Goal: Contribute content: Add original content to the website for others to see

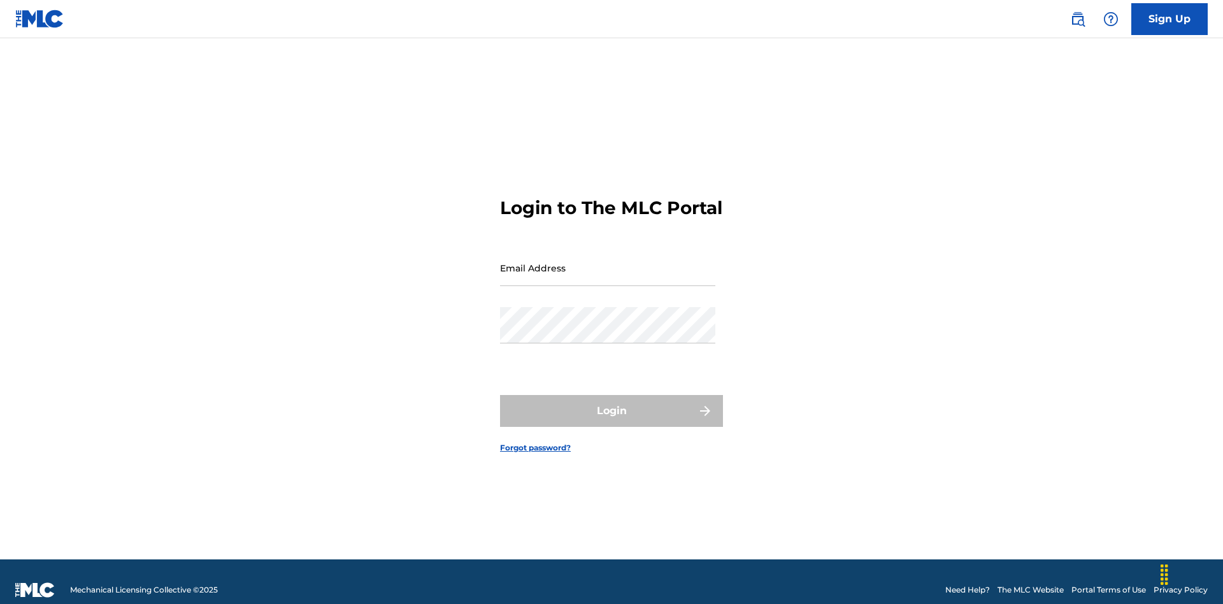
scroll to position [17, 0]
click at [607, 262] on input "Email Address" at bounding box center [607, 268] width 215 height 36
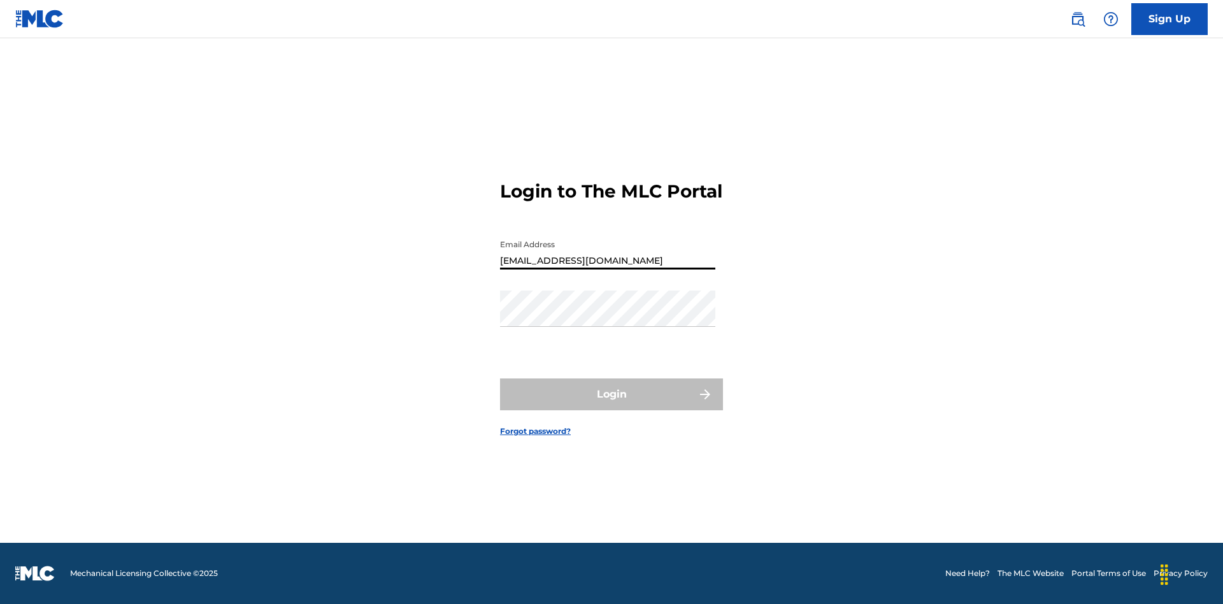
type input "[EMAIL_ADDRESS][DOMAIN_NAME]"
click at [611, 405] on button "Login" at bounding box center [611, 394] width 223 height 32
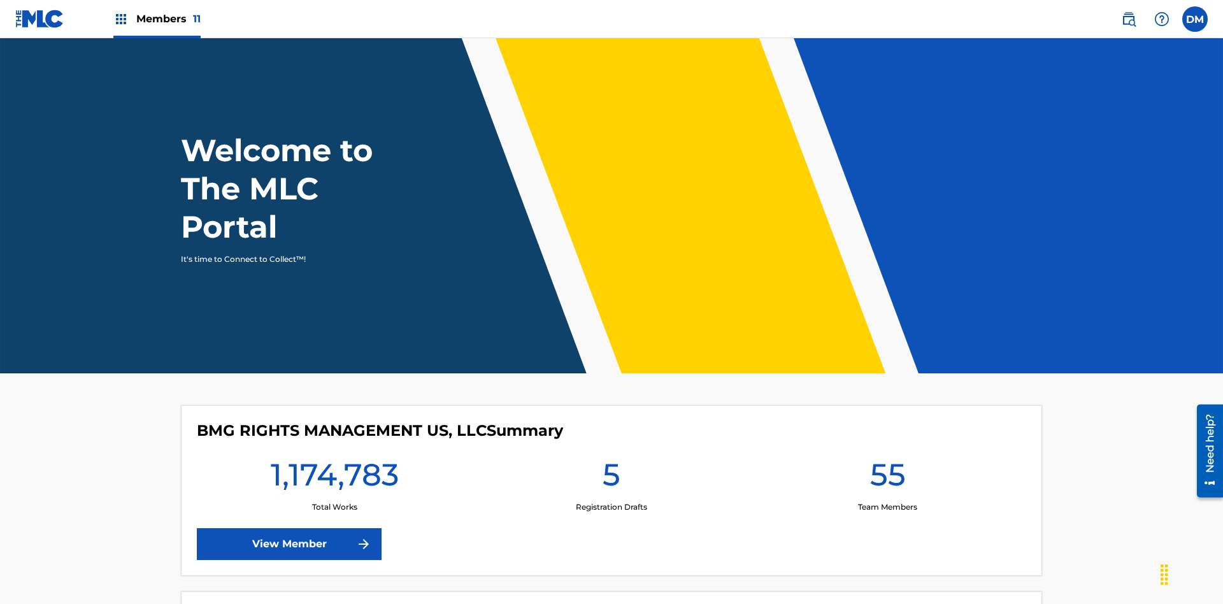
click at [157, 18] on span "Members 11" at bounding box center [168, 18] width 64 height 15
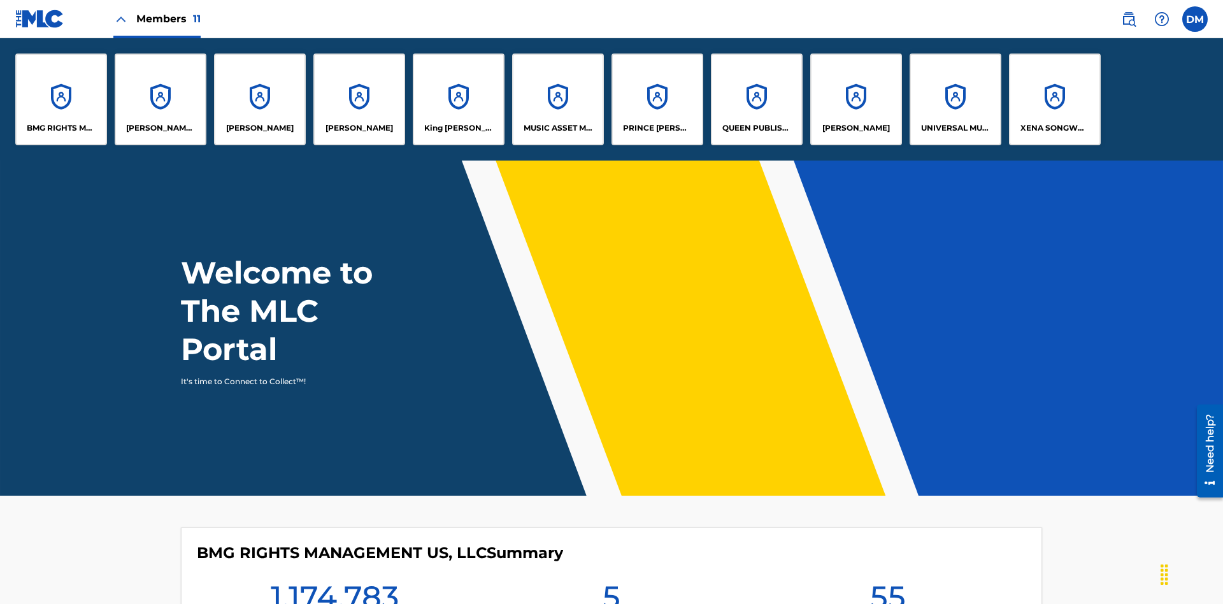
click at [954, 128] on p "UNIVERSAL MUSIC PUB GROUP" at bounding box center [955, 127] width 69 height 11
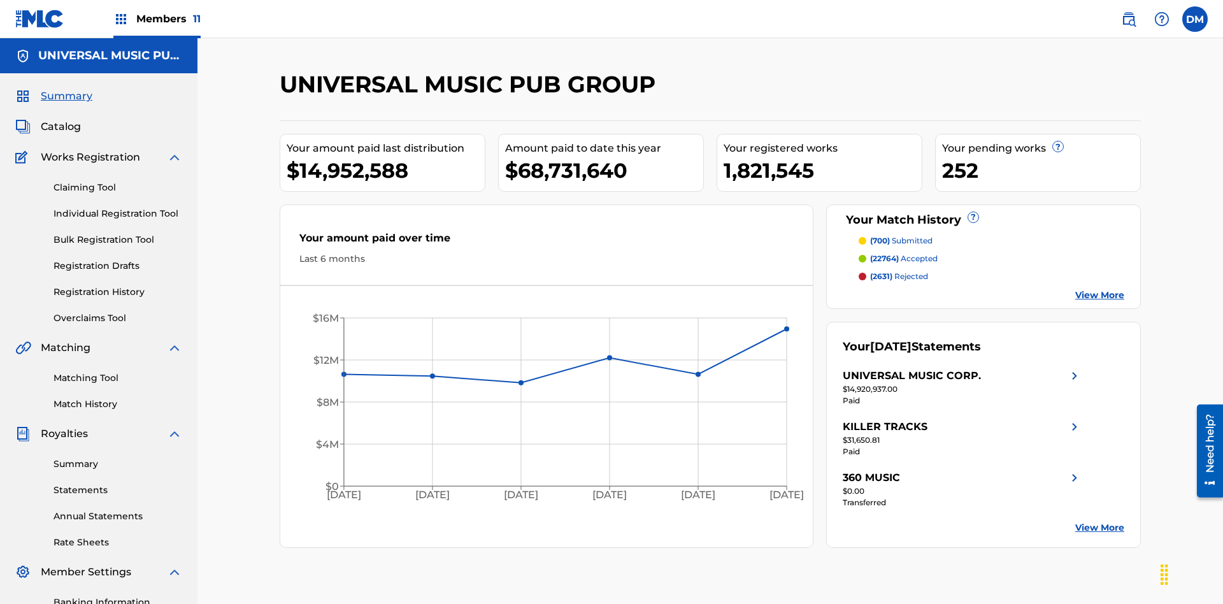
click at [118, 207] on link "Individual Registration Tool" at bounding box center [117, 213] width 129 height 13
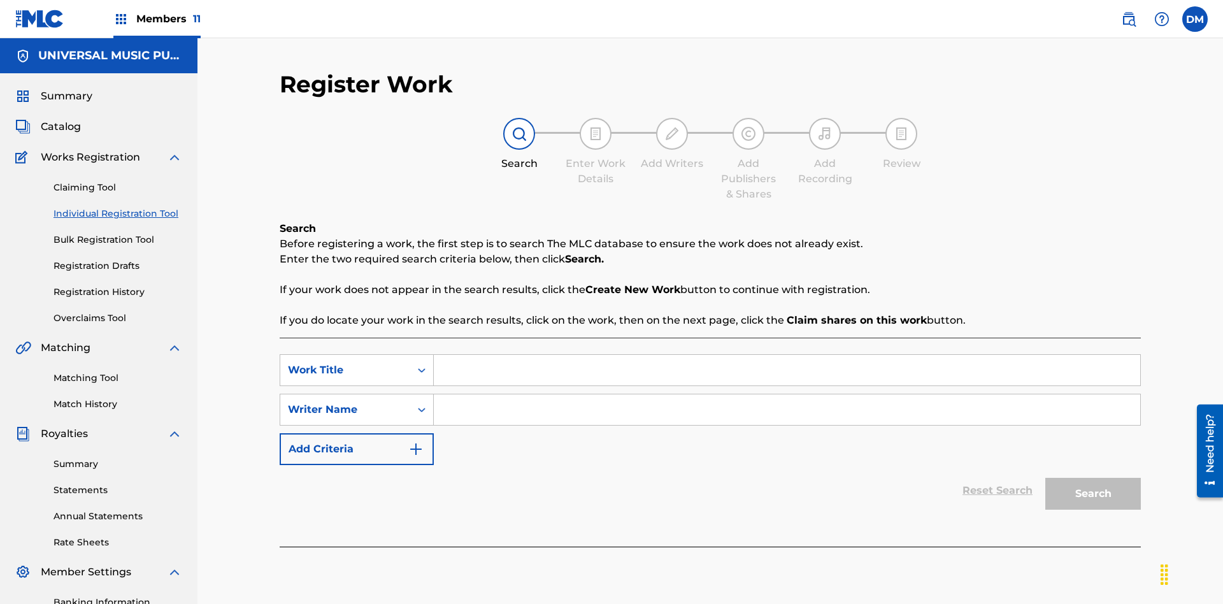
click at [786, 355] on input "Search Form" at bounding box center [787, 370] width 706 height 31
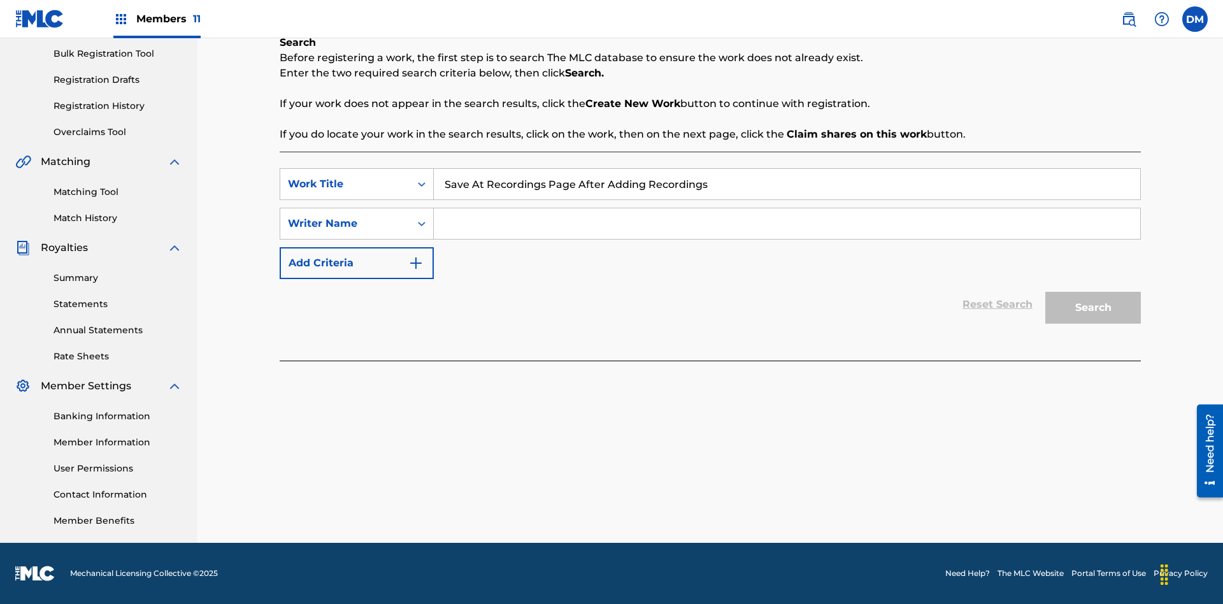
type input "Save At Recordings Page After Adding Recordings"
click at [786, 224] on input "Search Form" at bounding box center [787, 223] width 706 height 31
type input "QWERTYUIOP"
click at [1093, 308] on button "Search" at bounding box center [1093, 308] width 96 height 32
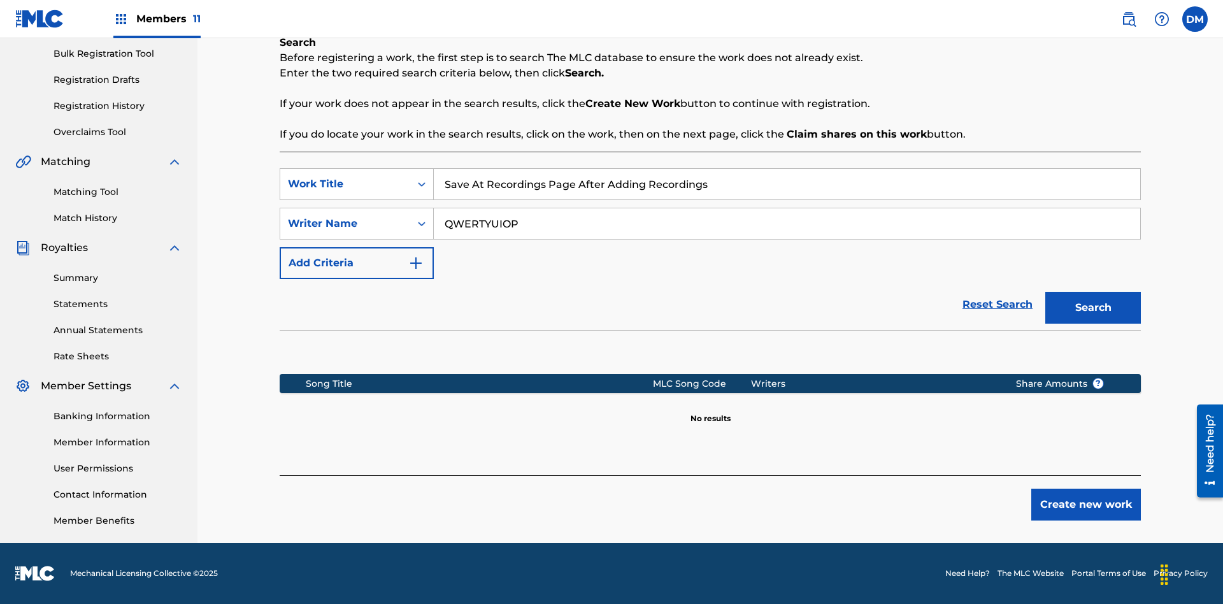
click at [1086, 504] on button "Create new work" at bounding box center [1086, 504] width 110 height 32
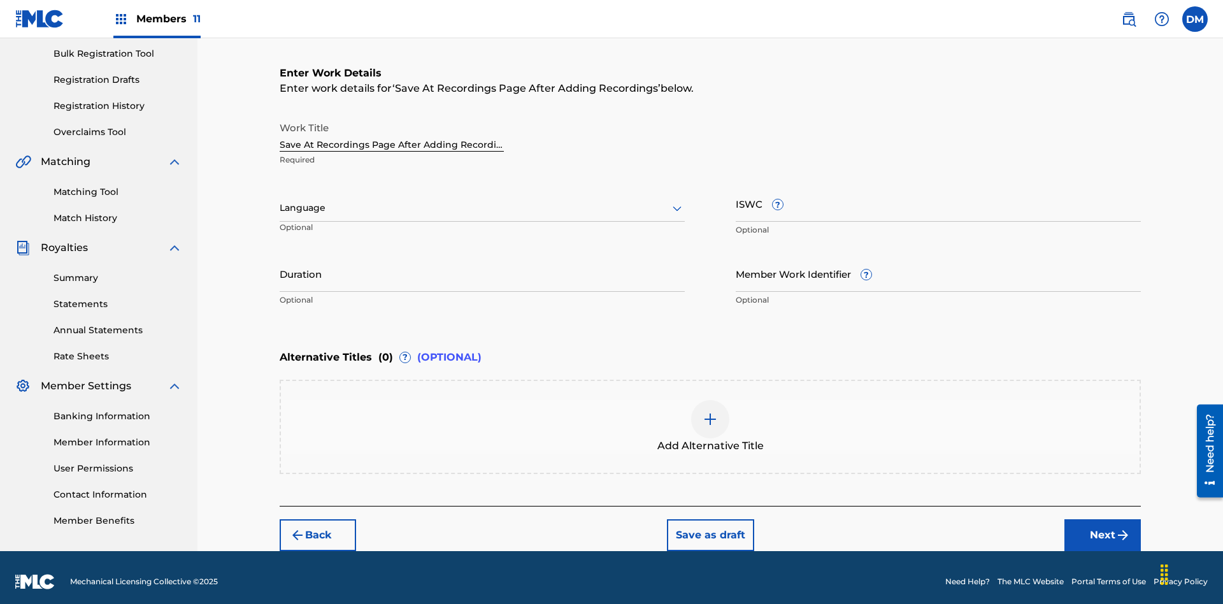
click at [482, 265] on input "Duration" at bounding box center [482, 273] width 405 height 36
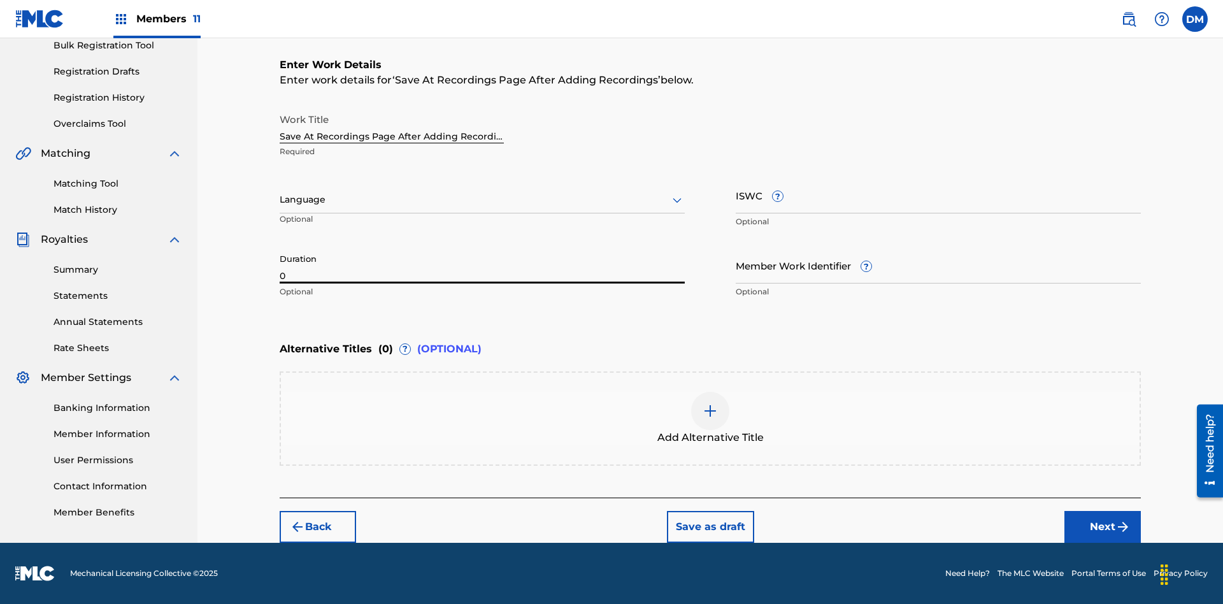
click at [482, 265] on input "0" at bounding box center [482, 265] width 405 height 36
type input "00:00"
click at [677, 200] on icon at bounding box center [676, 199] width 15 height 15
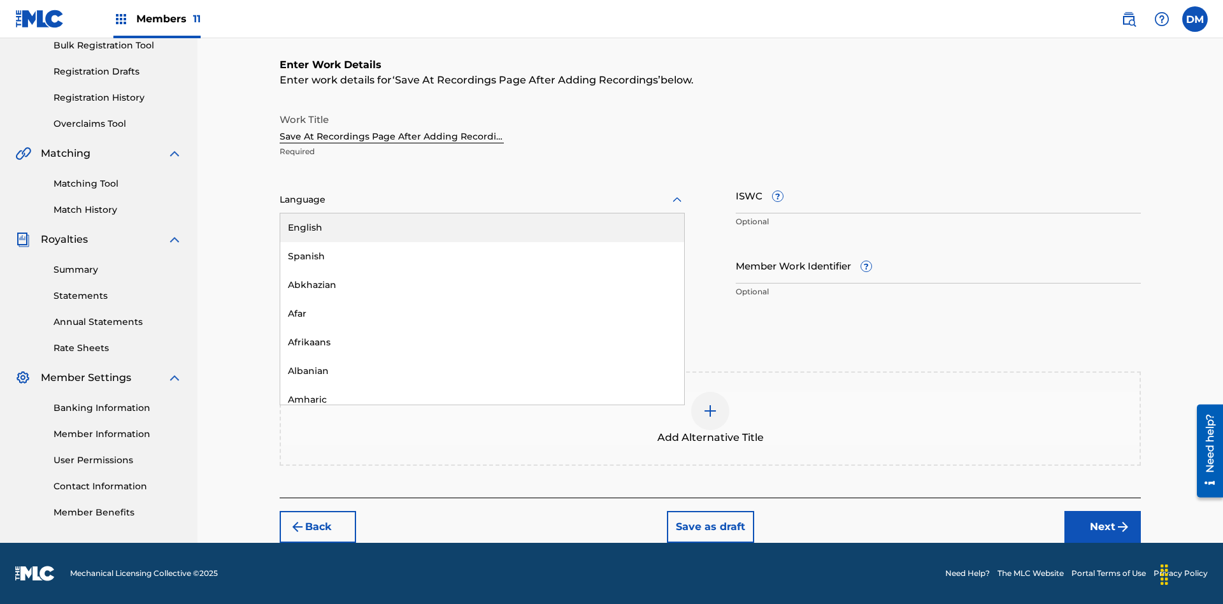
click at [482, 313] on div "Afar" at bounding box center [482, 313] width 404 height 29
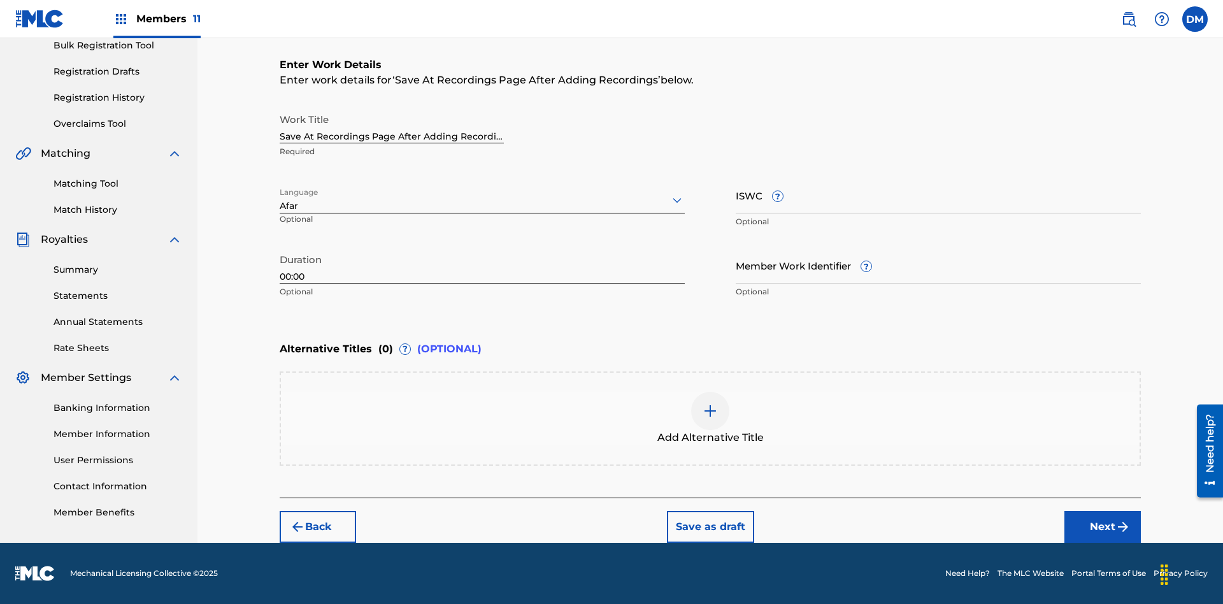
click at [938, 265] on input "Member Work Identifier ?" at bounding box center [937, 265] width 405 height 36
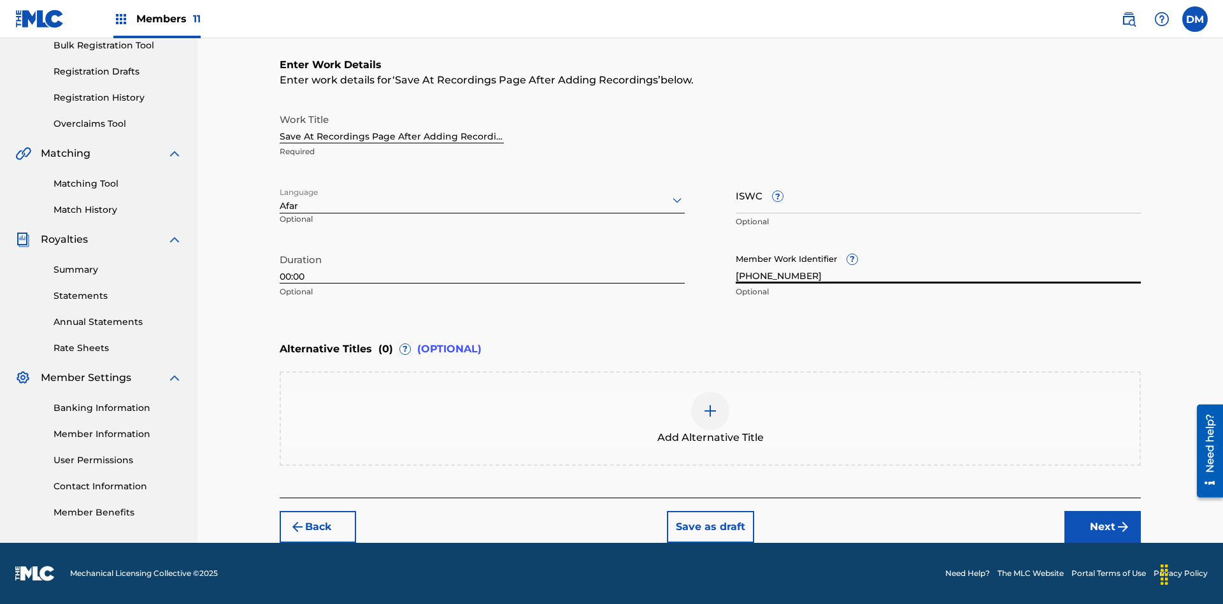
type input "[PHONE_NUMBER]"
click at [938, 195] on input "ISWC ?" at bounding box center [937, 195] width 405 height 36
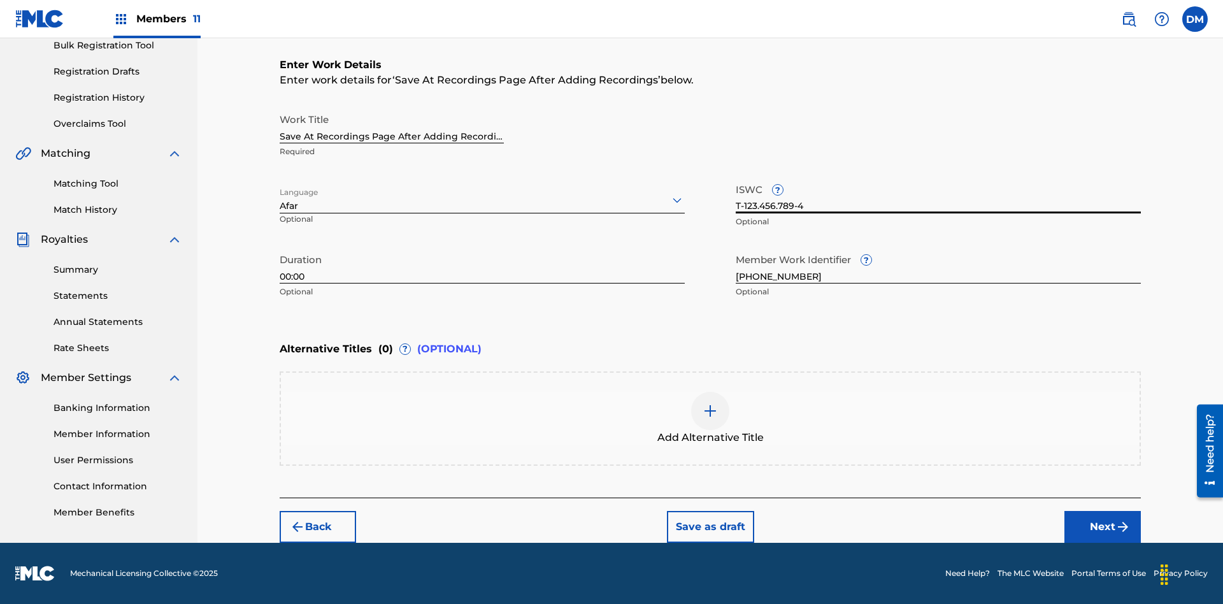
type input "T-123.456.789-4"
click at [710, 418] on img at bounding box center [709, 410] width 15 height 15
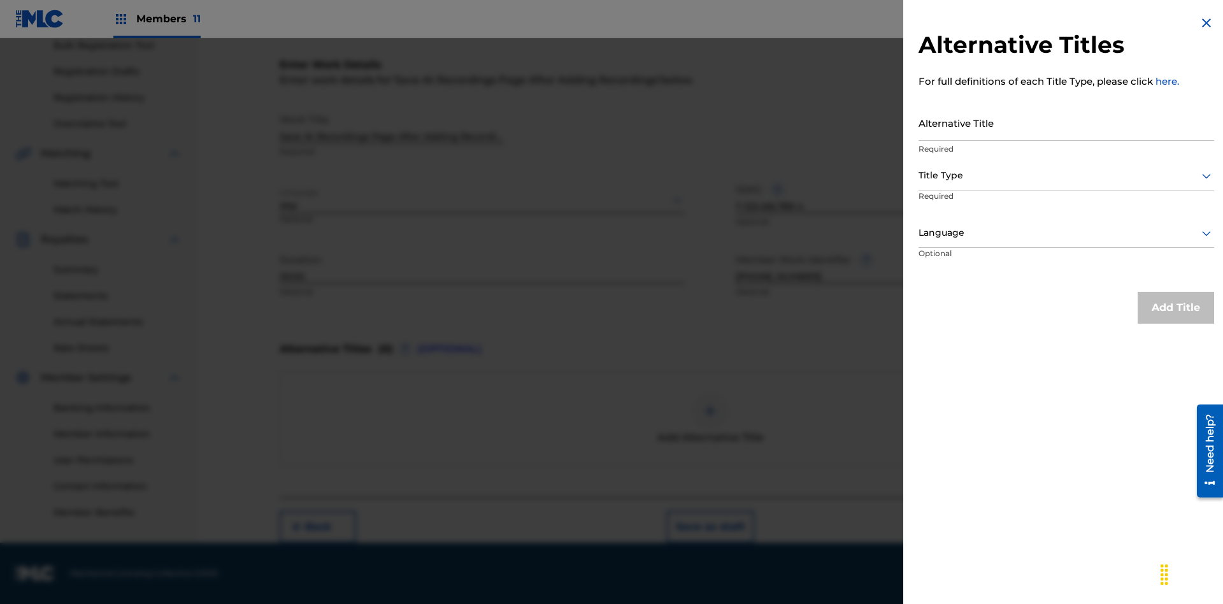
click at [1066, 122] on input "Alternative Title" at bounding box center [1065, 122] width 295 height 36
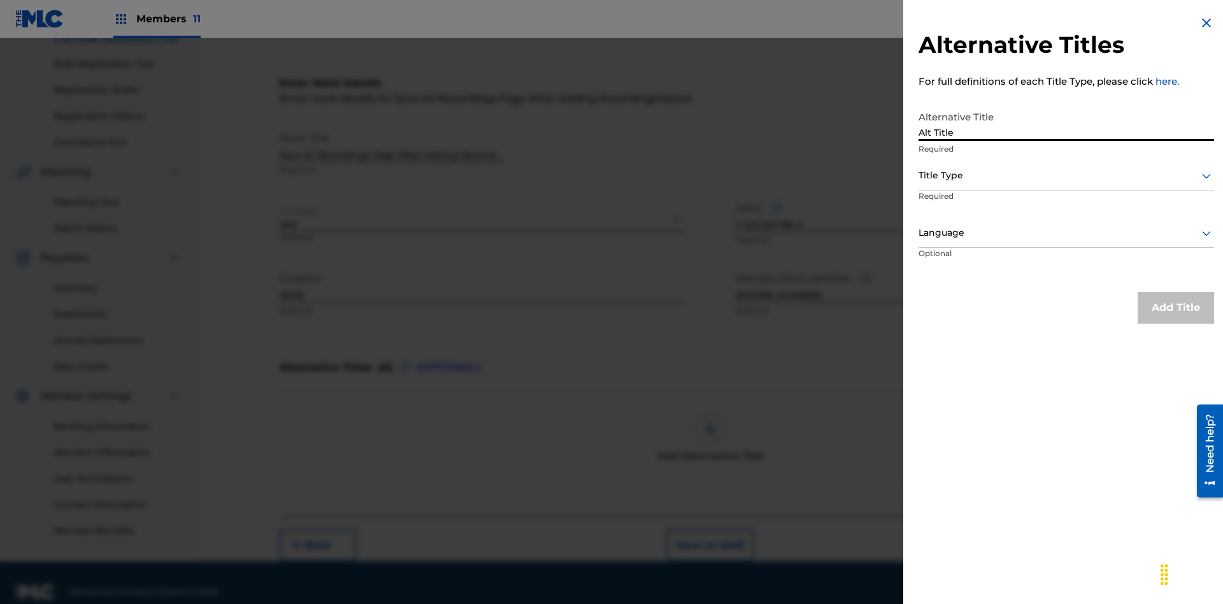
type input "Alt Title"
click at [1066, 175] on div at bounding box center [1065, 175] width 295 height 16
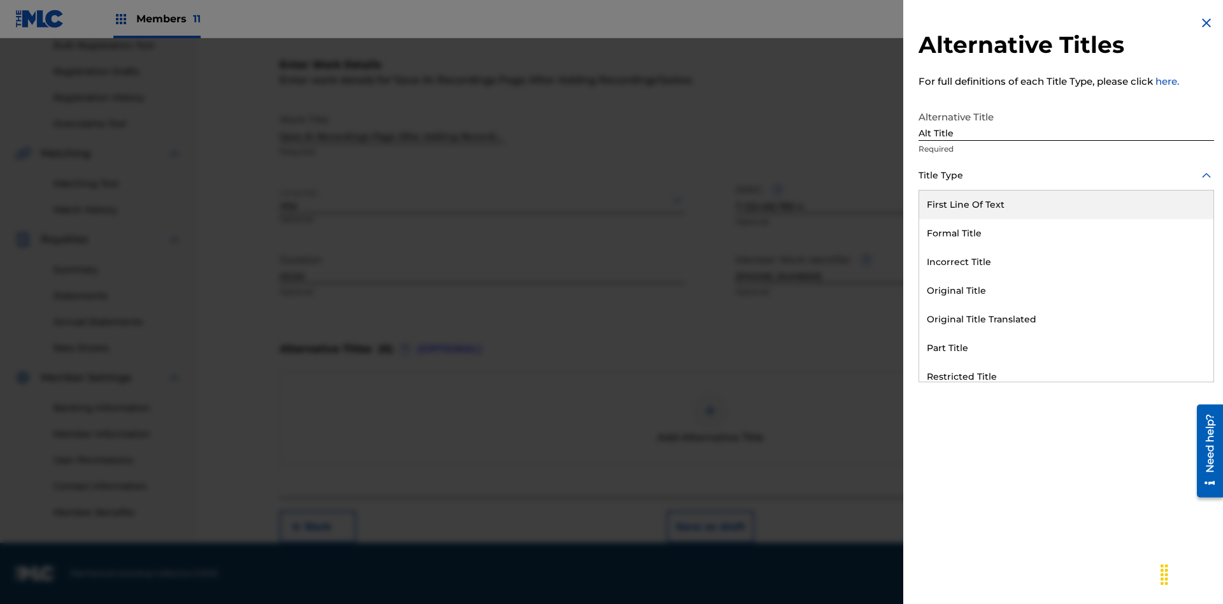
click at [1066, 290] on div "Original Title" at bounding box center [1066, 290] width 294 height 29
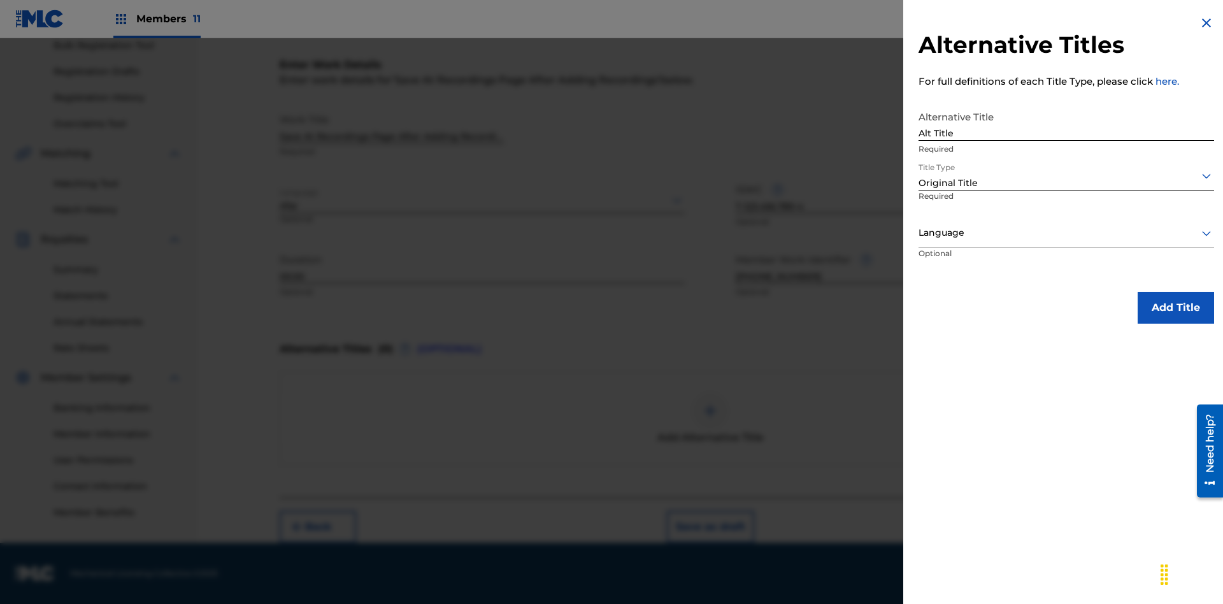
click at [1066, 232] on div at bounding box center [1065, 233] width 295 height 16
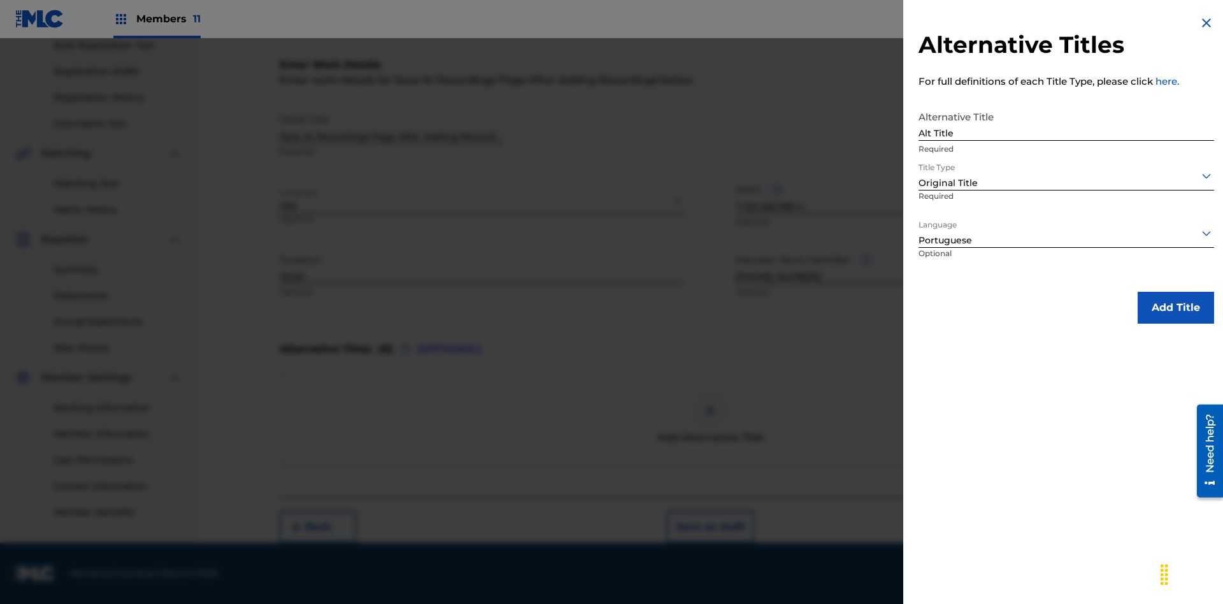
click at [1175, 307] on button "Add Title" at bounding box center [1175, 308] width 76 height 32
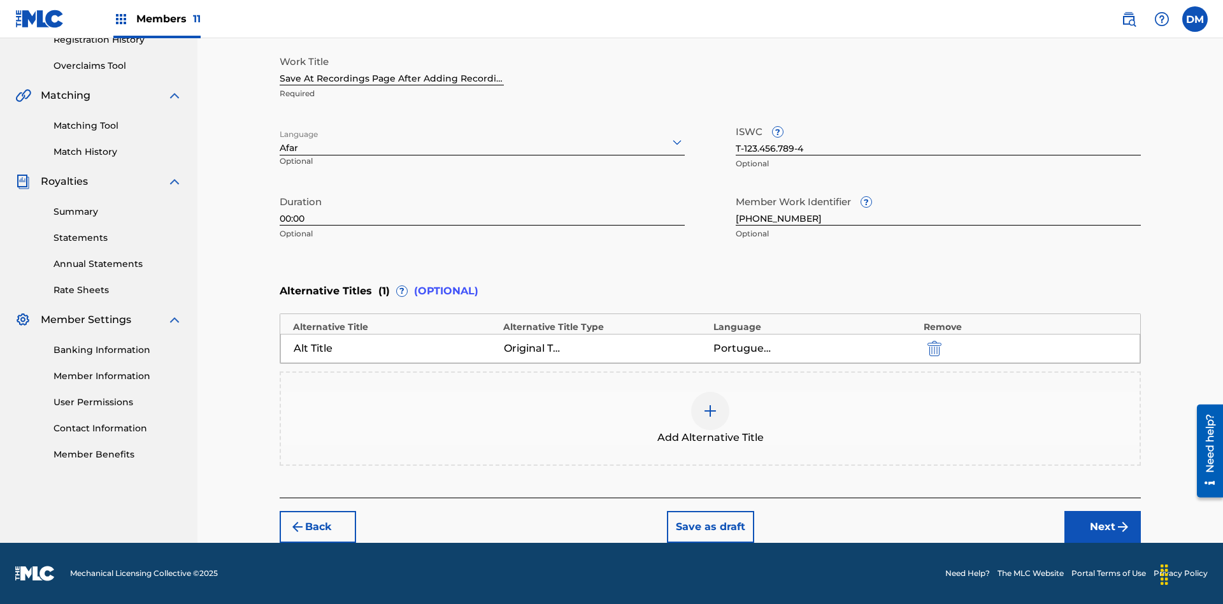
click at [1102, 527] on button "Next" at bounding box center [1102, 527] width 76 height 32
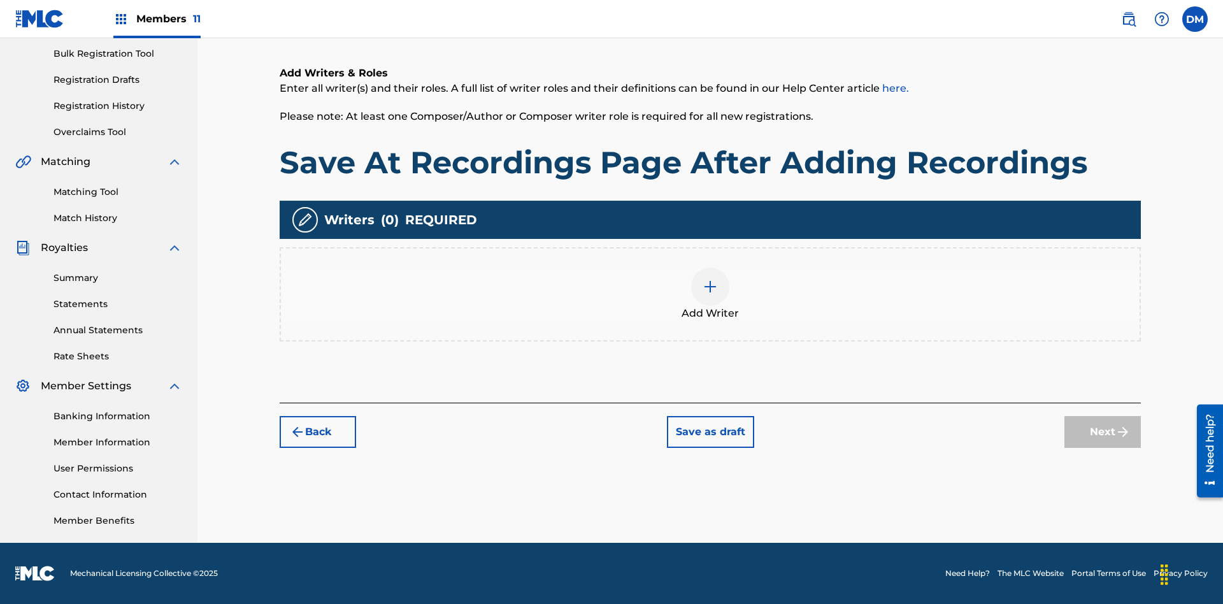
scroll to position [186, 0]
click at [710, 294] on img at bounding box center [709, 286] width 15 height 15
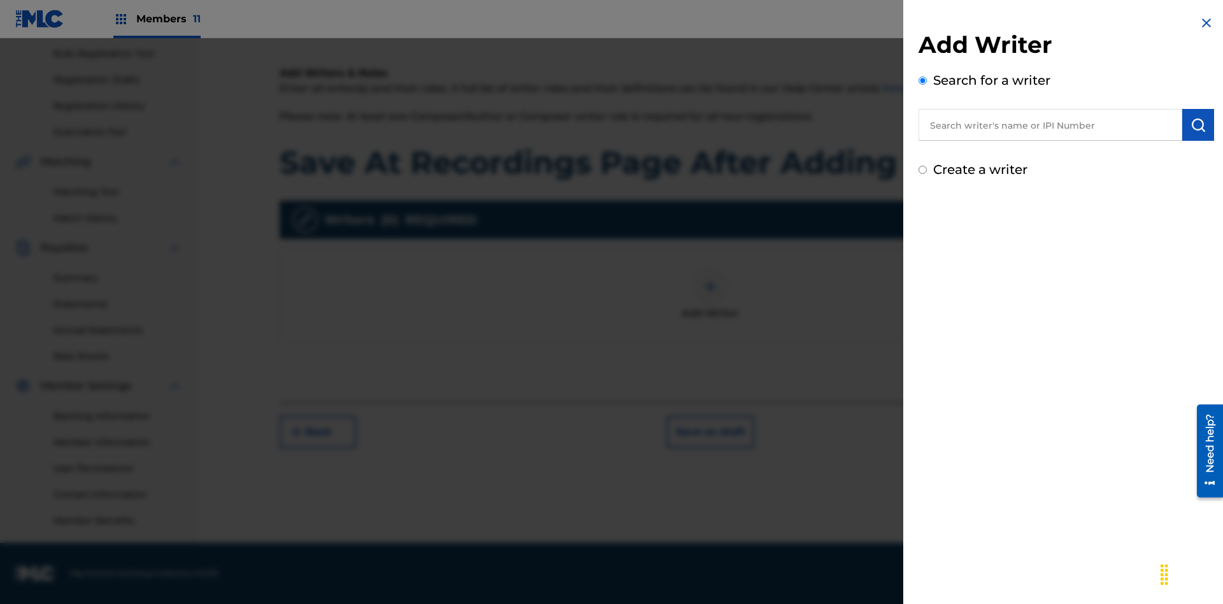
click at [1050, 125] on input "text" at bounding box center [1050, 125] width 264 height 32
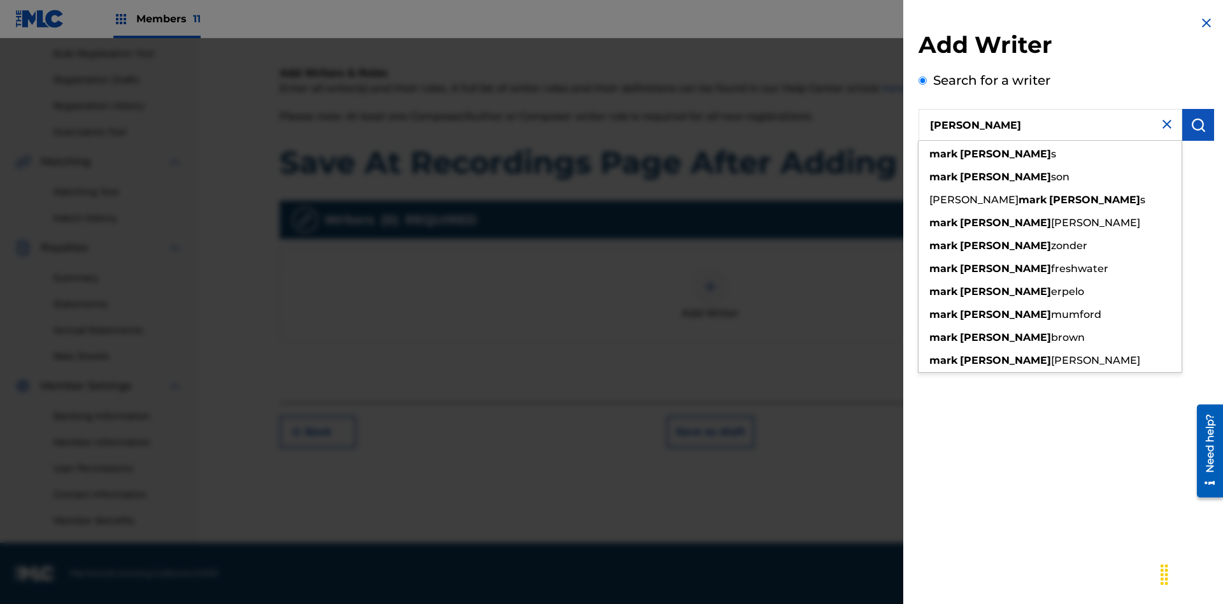
type input "[PERSON_NAME]"
click at [1198, 125] on img "submit" at bounding box center [1197, 124] width 15 height 15
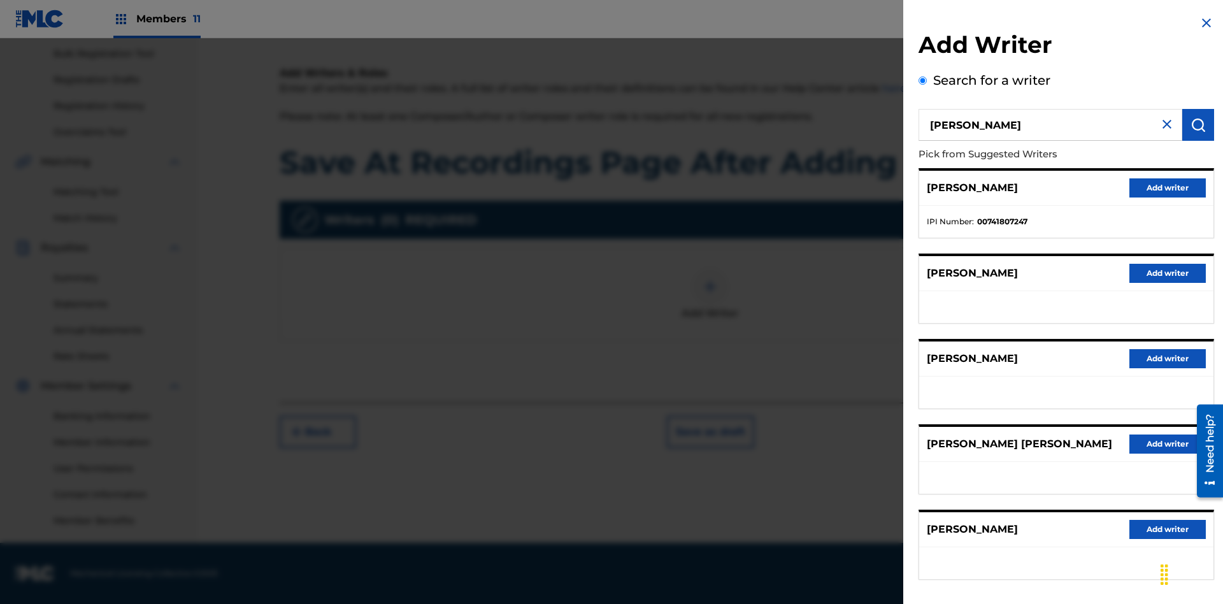
click at [1167, 187] on button "Add writer" at bounding box center [1167, 187] width 76 height 19
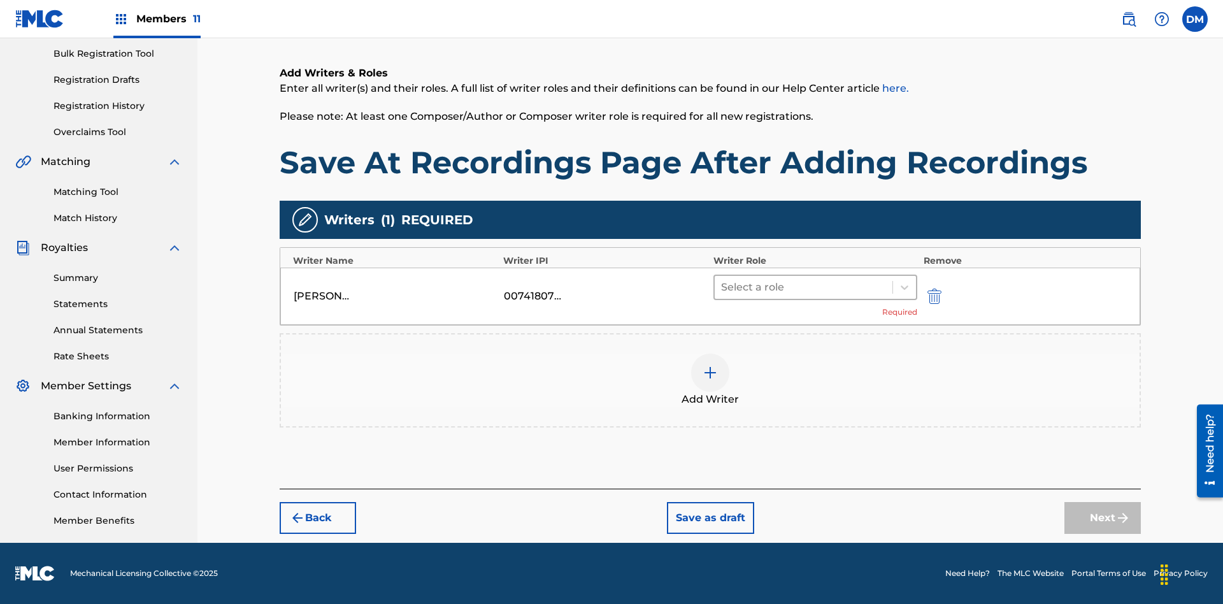
click at [722, 287] on input "text" at bounding box center [722, 287] width 3 height 15
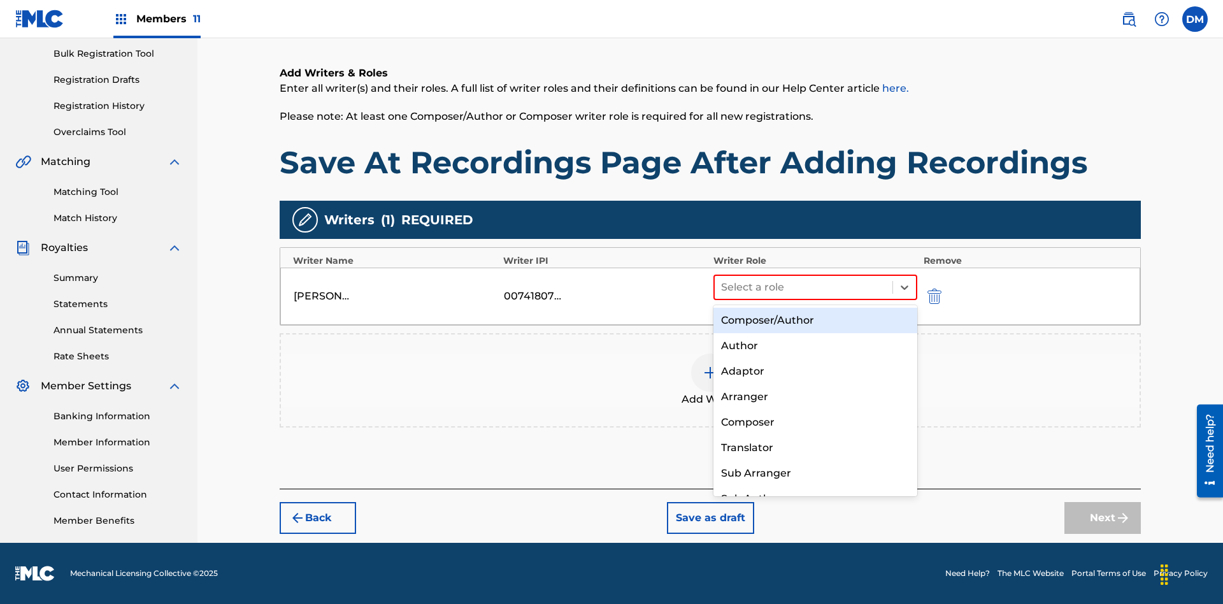
click at [814, 422] on div "Composer" at bounding box center [815, 421] width 204 height 25
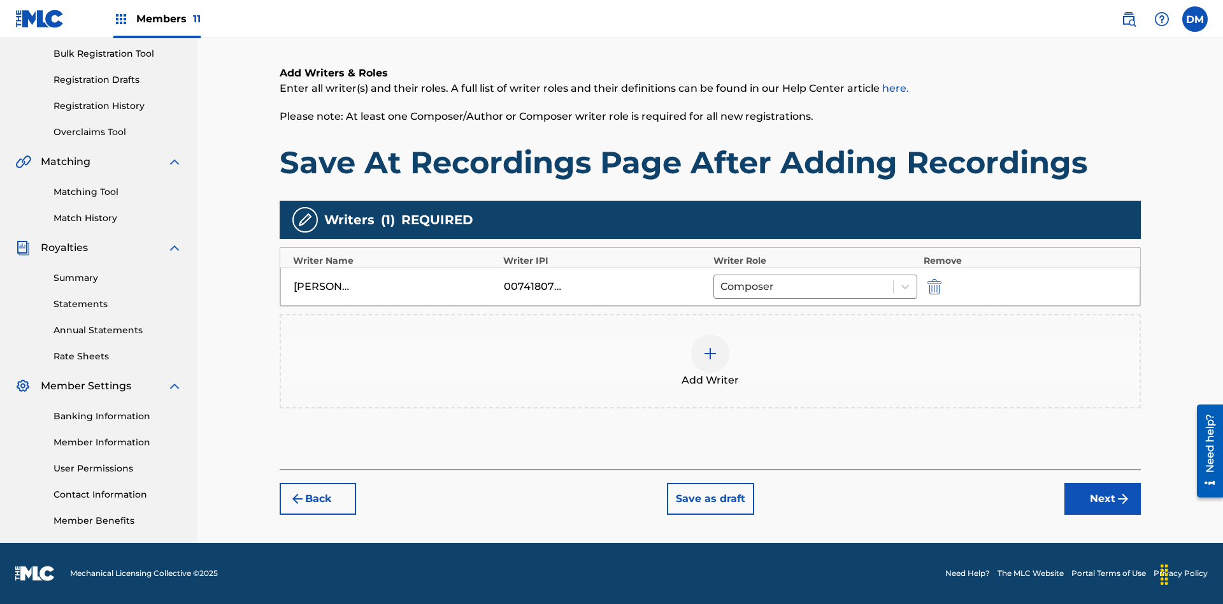
click at [1102, 499] on button "Next" at bounding box center [1102, 499] width 76 height 32
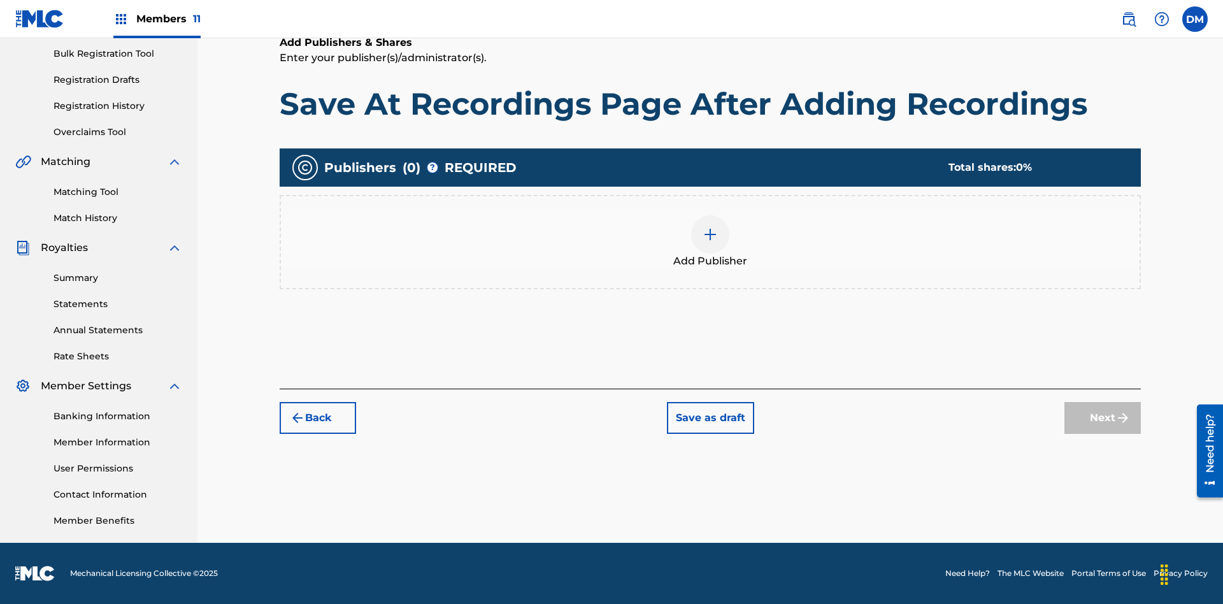
click at [710, 234] on img at bounding box center [709, 234] width 15 height 15
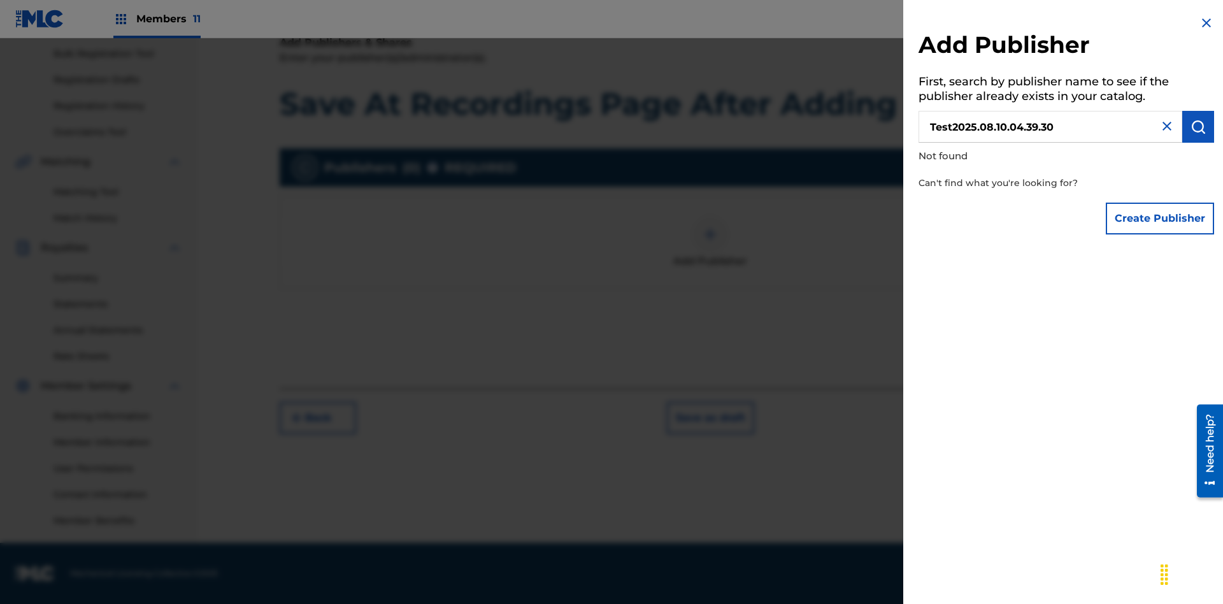
click at [1160, 218] on button "Create Publisher" at bounding box center [1159, 218] width 108 height 32
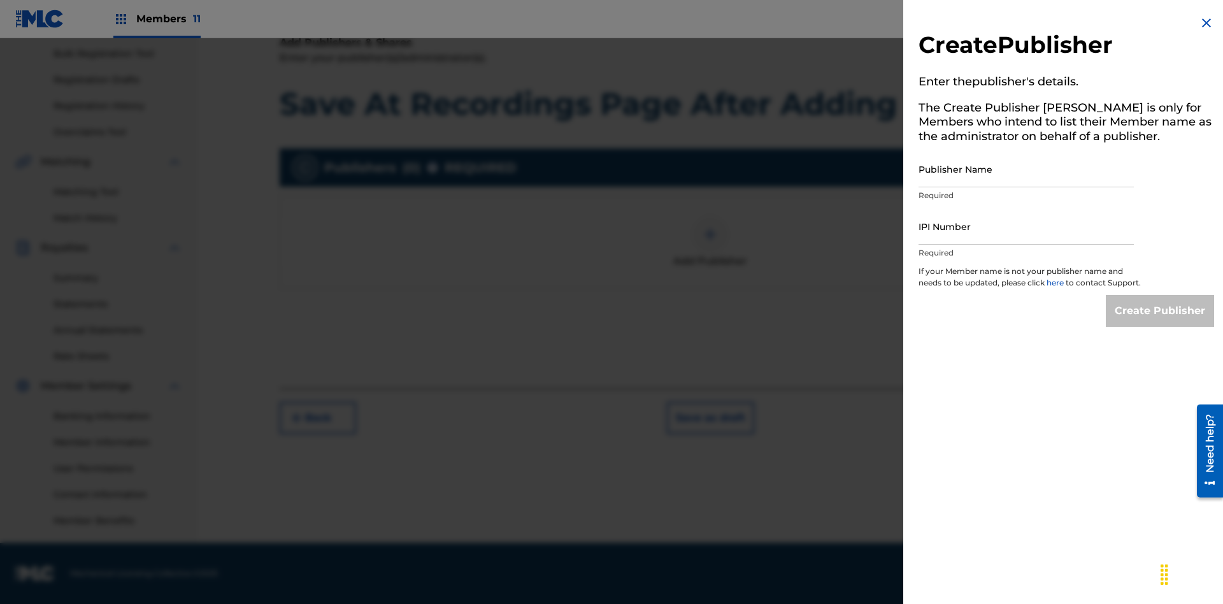
click at [1026, 169] on input "Publisher Name" at bounding box center [1025, 169] width 215 height 36
click at [1026, 226] on input "IPI Number" at bounding box center [1025, 226] width 215 height 36
click at [1160, 322] on input "Create Publisher" at bounding box center [1159, 311] width 108 height 32
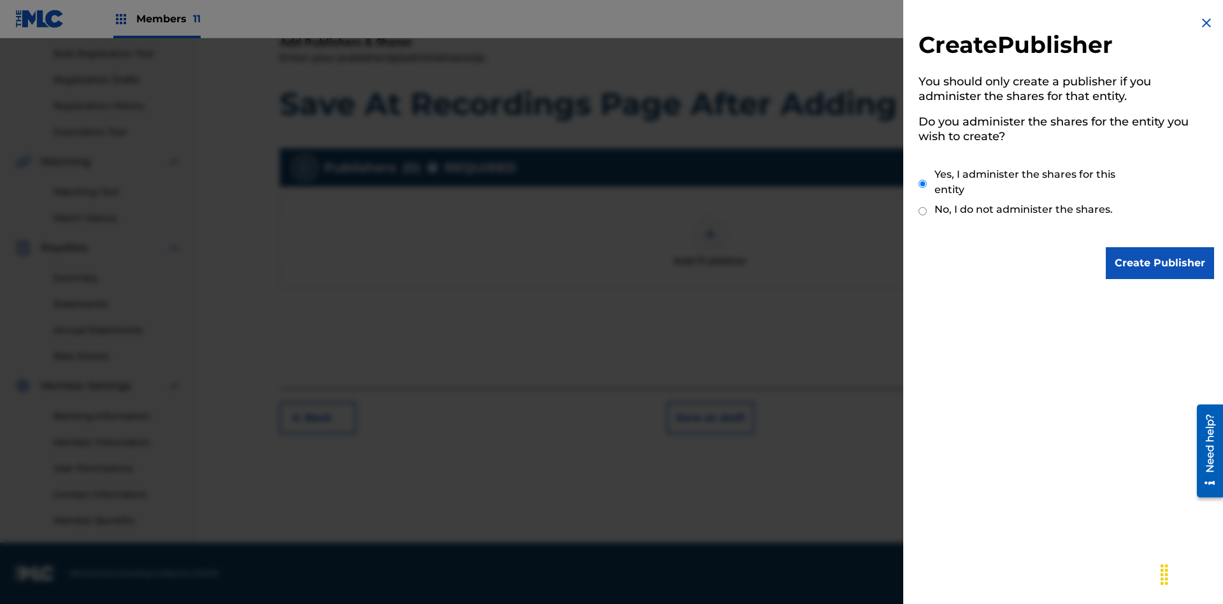
click at [1160, 263] on input "Create Publisher" at bounding box center [1159, 263] width 108 height 32
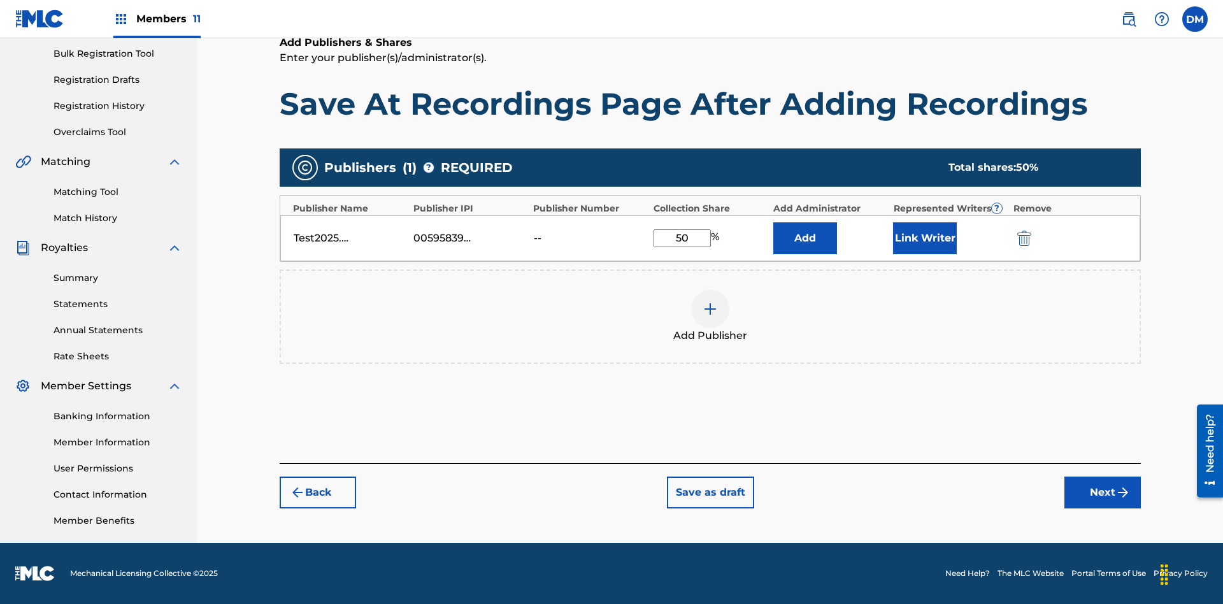
type input "50"
click at [925, 238] on button "Link Writer" at bounding box center [925, 238] width 64 height 32
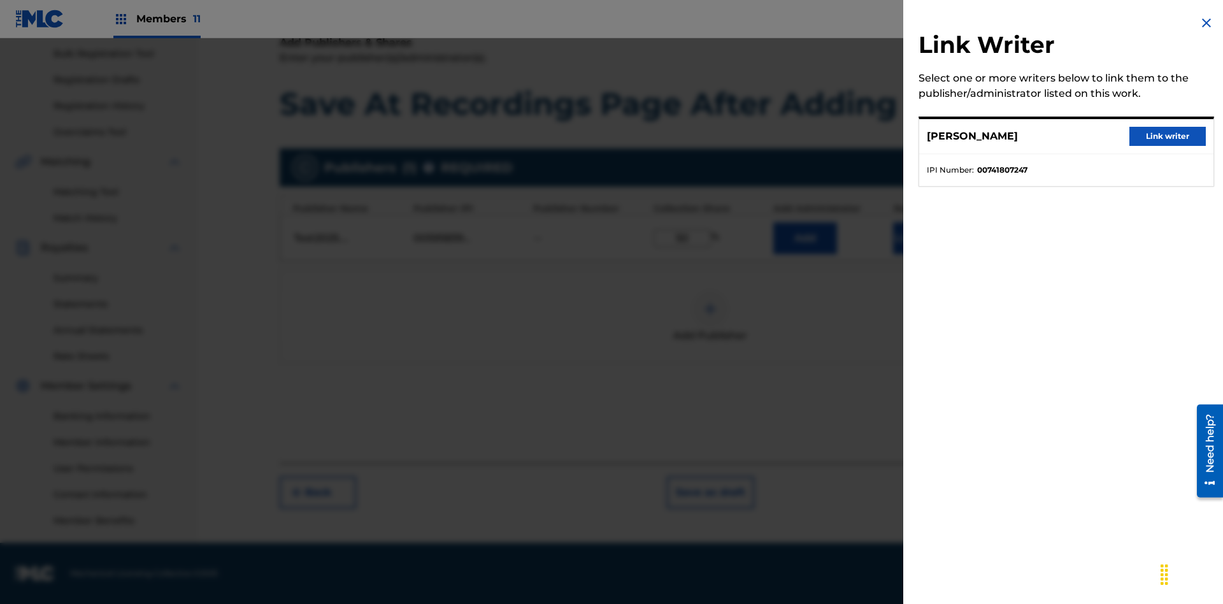
click at [1167, 136] on button "Link writer" at bounding box center [1167, 136] width 76 height 19
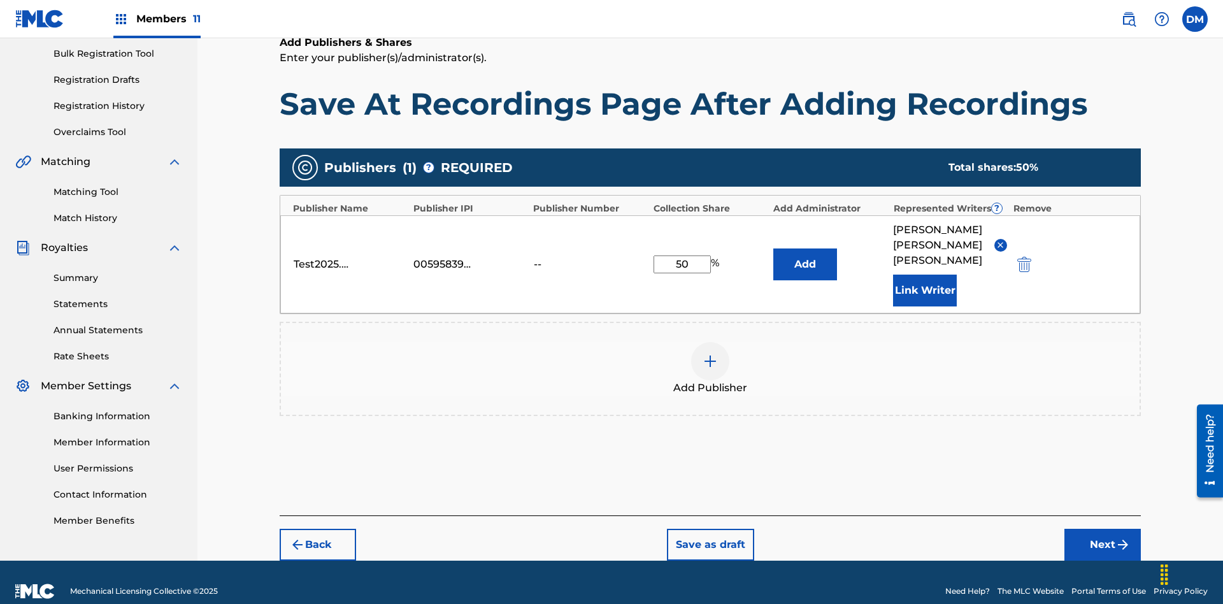
click at [925, 274] on button "Link Writer" at bounding box center [925, 290] width 64 height 32
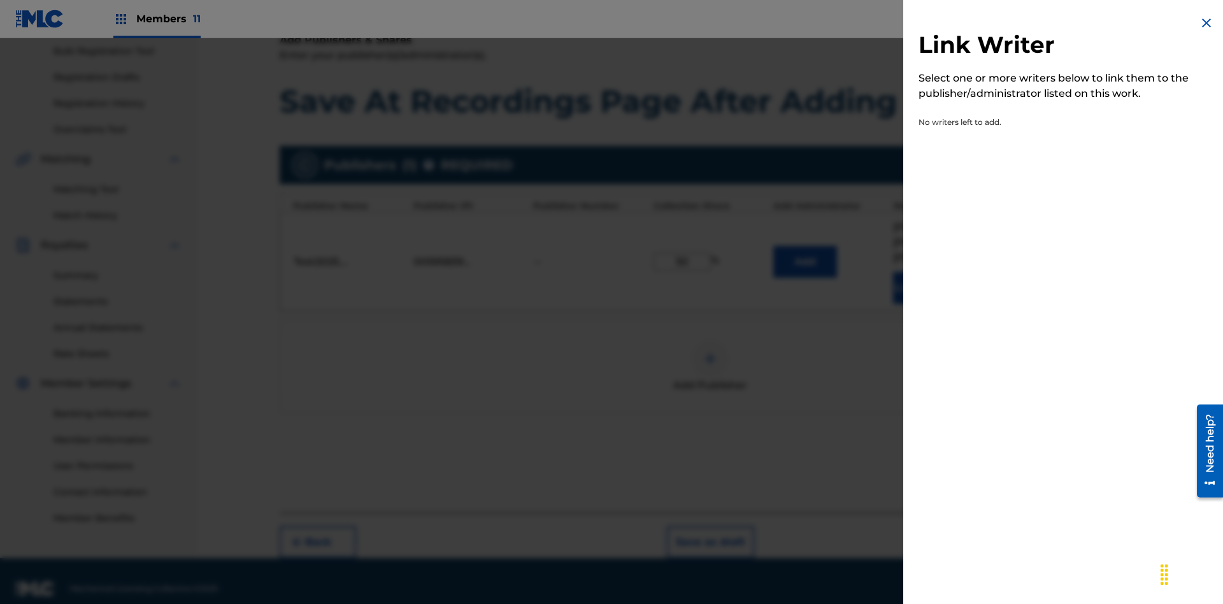
click at [1206, 23] on img at bounding box center [1205, 22] width 15 height 15
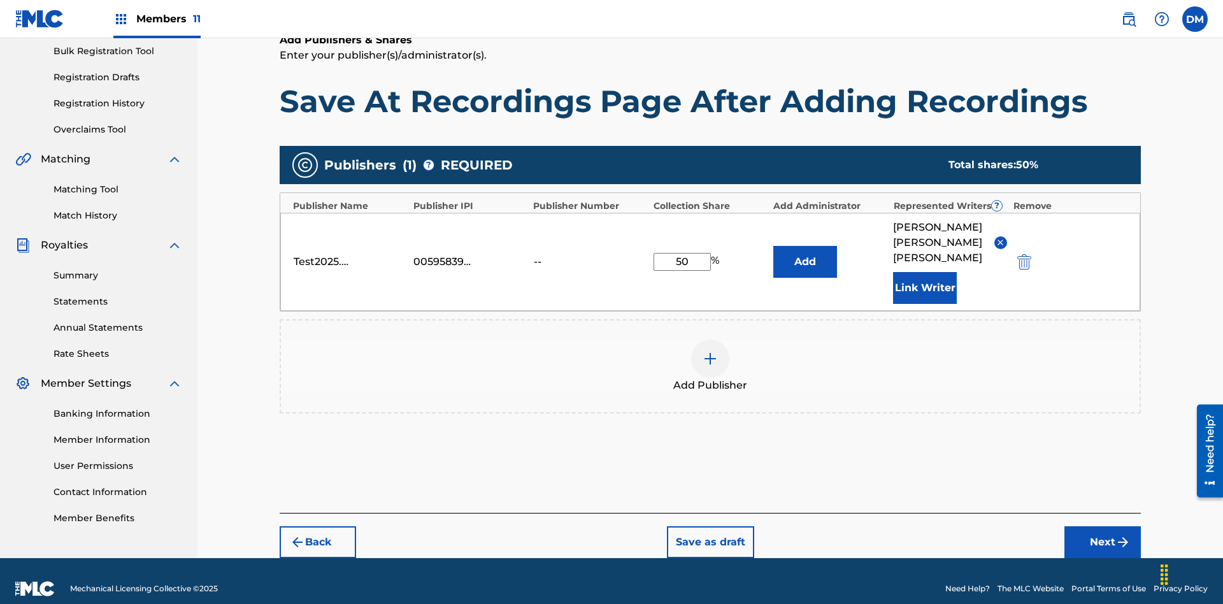
click at [805, 253] on button "Add" at bounding box center [805, 262] width 64 height 32
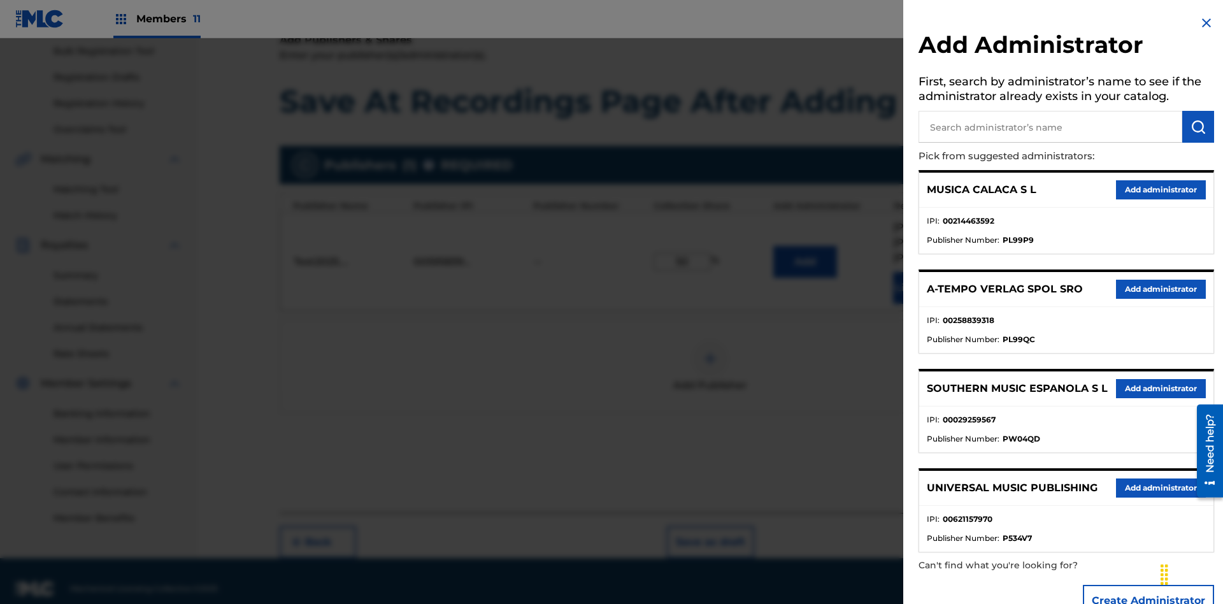
click at [1050, 127] on input "text" at bounding box center [1050, 127] width 264 height 32
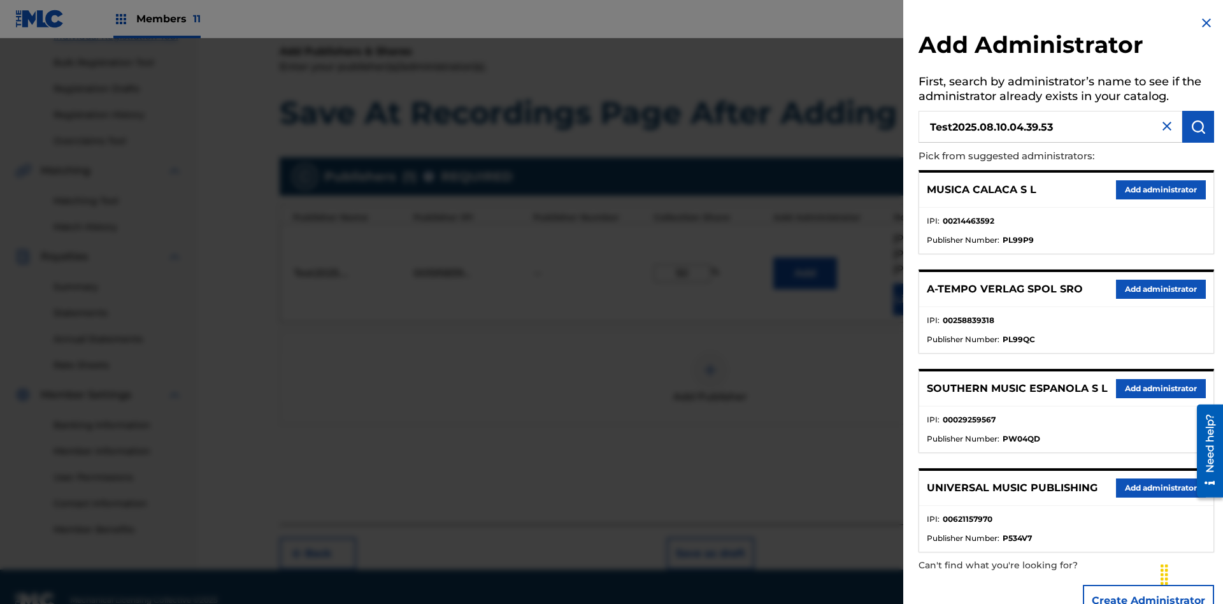
type input "Test2025.08.10.04.39.53"
click at [1198, 127] on img "submit" at bounding box center [1197, 126] width 15 height 15
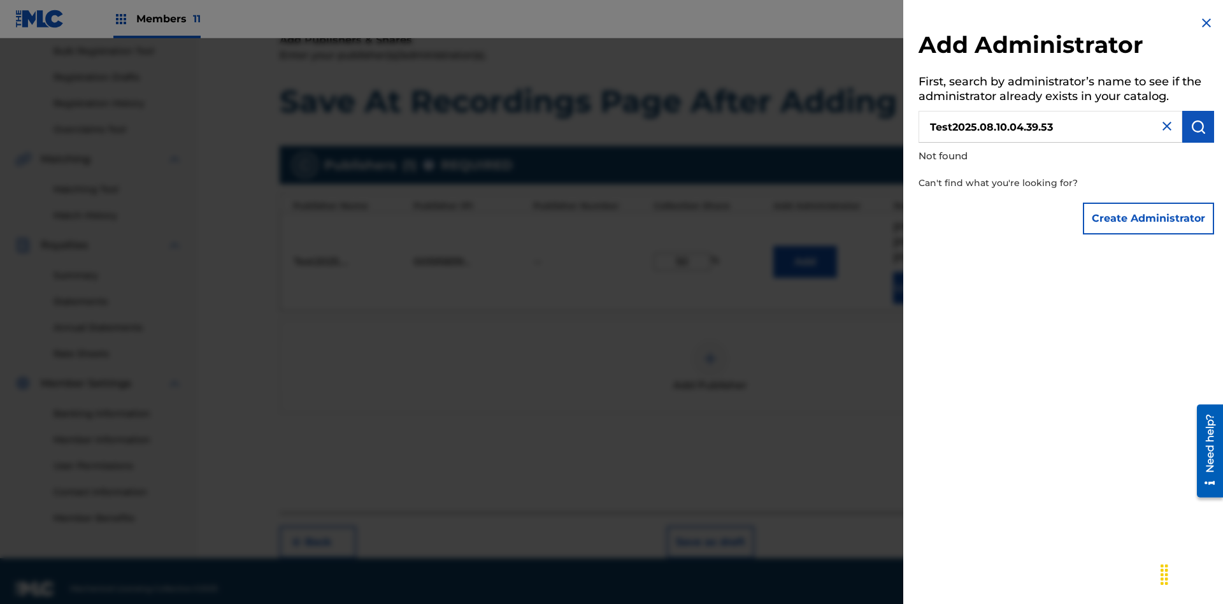
click at [1149, 218] on button "Create Administrator" at bounding box center [1147, 218] width 131 height 32
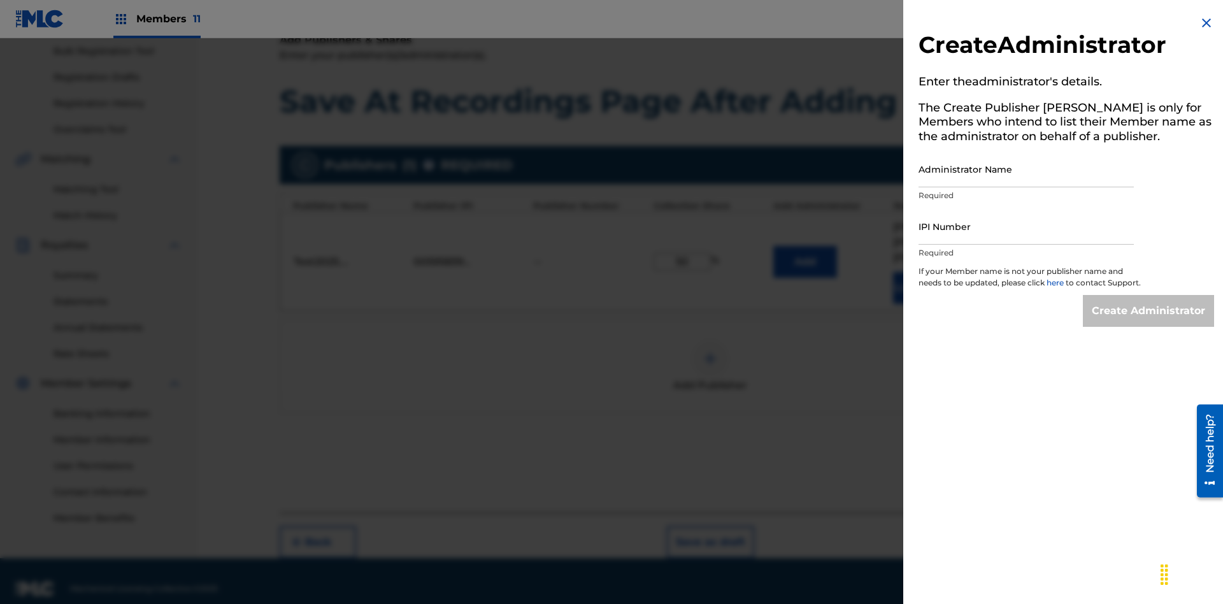
click at [1026, 169] on input "Administrator Name" at bounding box center [1025, 169] width 215 height 36
type input "Test2025.08.10.04.39.57"
click at [1026, 226] on input "IPI Number" at bounding box center [1025, 226] width 215 height 36
type input "00595839777"
click at [1149, 322] on input "Create Administrator" at bounding box center [1147, 311] width 131 height 32
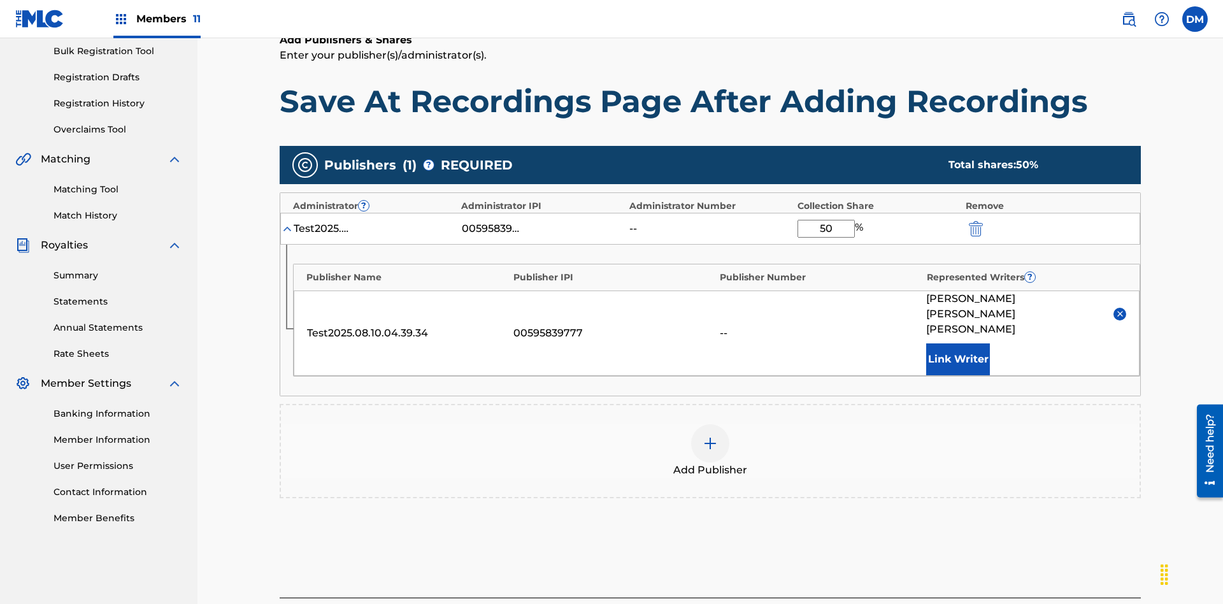
scroll to position [258, 0]
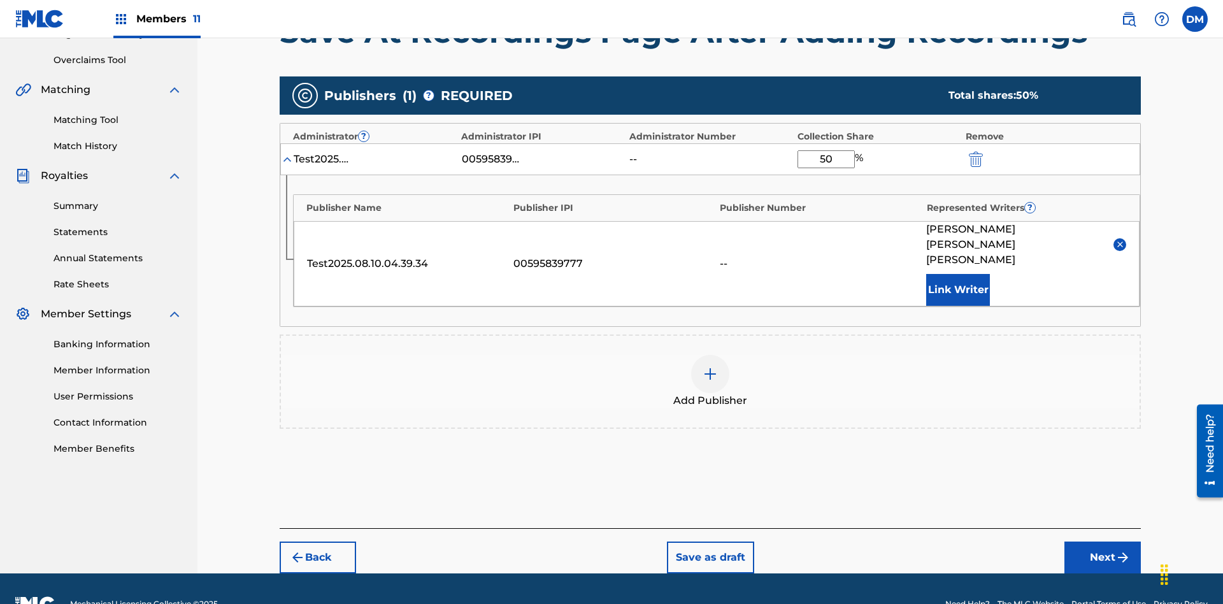
click at [1102, 541] on button "Next" at bounding box center [1102, 557] width 76 height 32
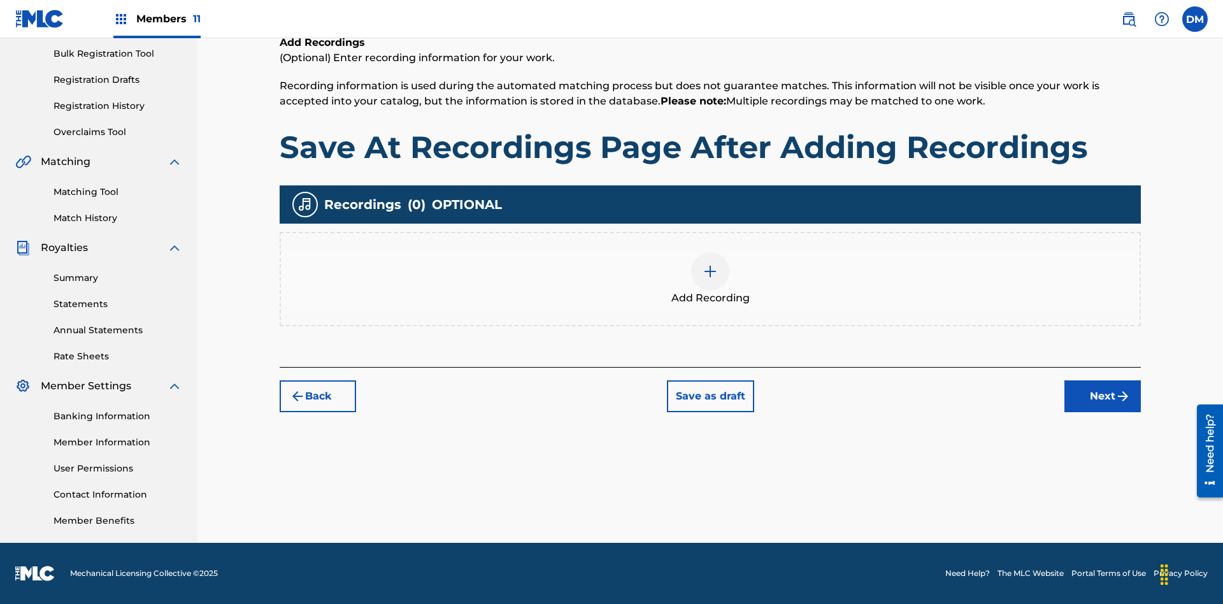
click at [710, 278] on img at bounding box center [709, 271] width 15 height 15
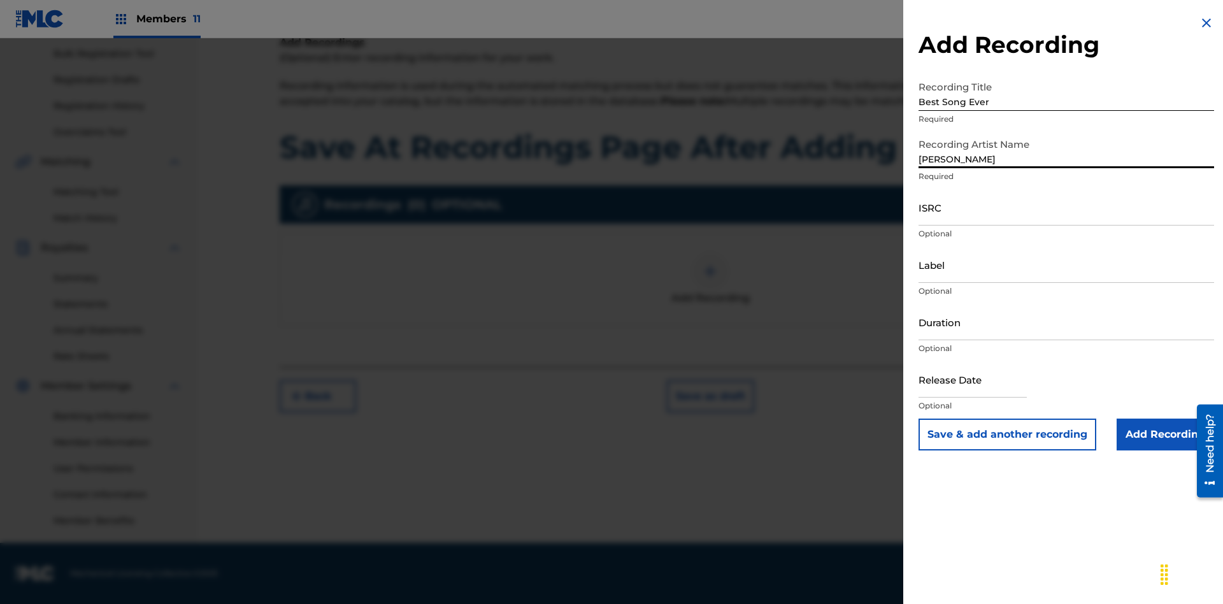
type input "[PERSON_NAME]"
click at [1066, 207] on input "ISRC" at bounding box center [1065, 207] width 295 height 36
type input "AA3123123123"
click at [1066, 264] on input "Label" at bounding box center [1065, 264] width 295 height 36
type input "The Label"
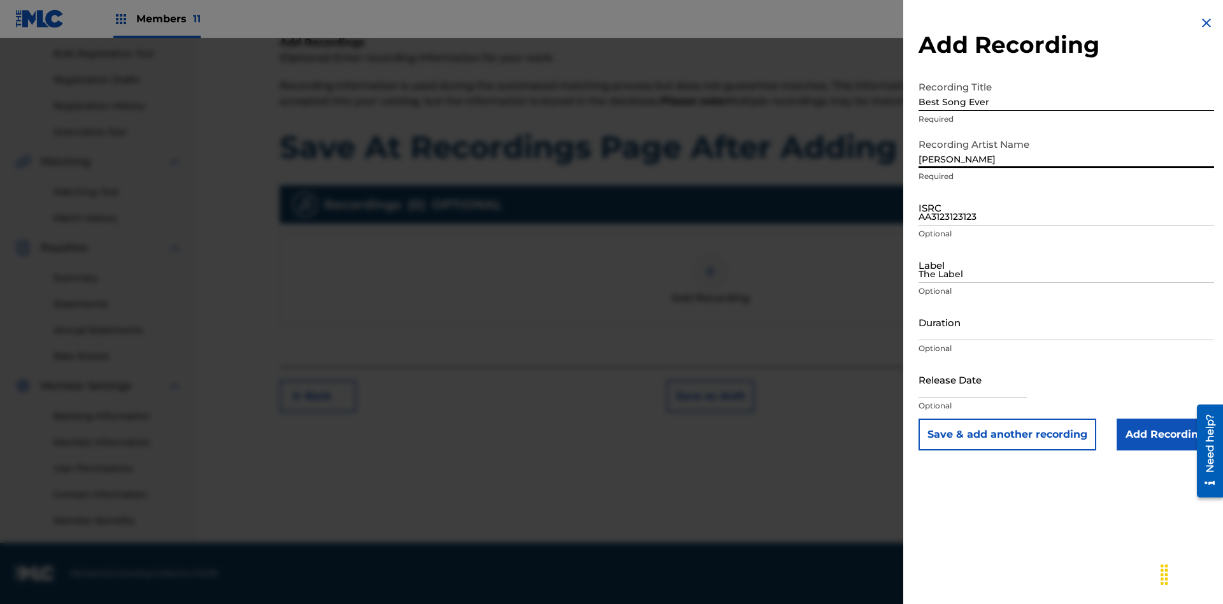
click at [1066, 322] on input "Duration" at bounding box center [1065, 322] width 295 height 36
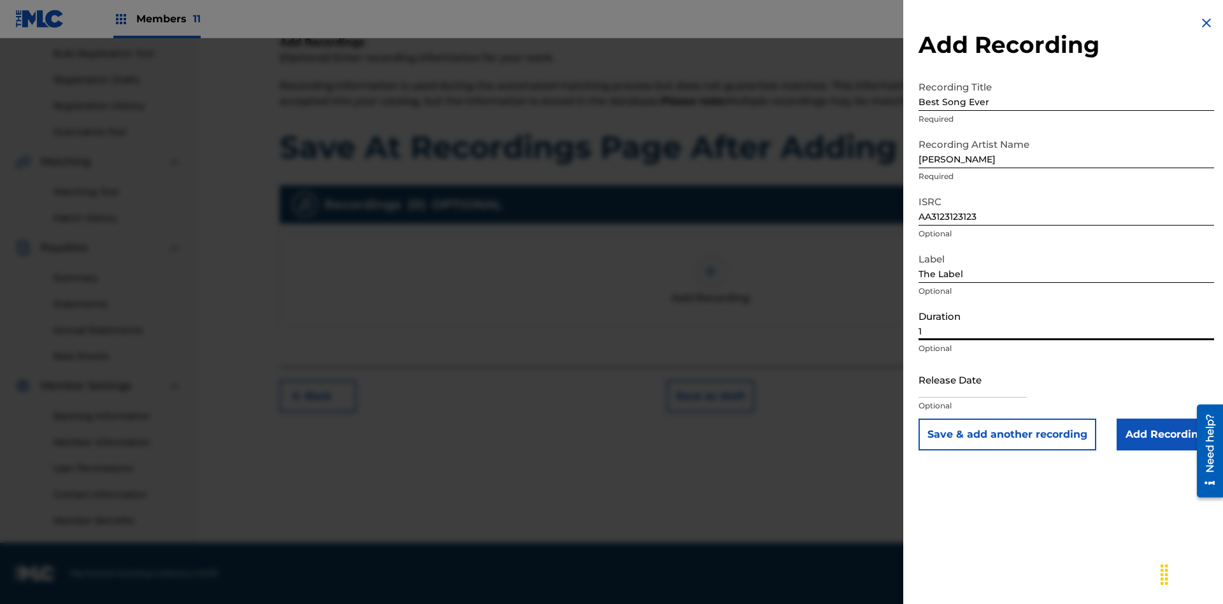
click at [1066, 322] on input "1" at bounding box center [1065, 322] width 295 height 36
type input "12:25"
click at [983, 380] on input "text" at bounding box center [972, 379] width 108 height 36
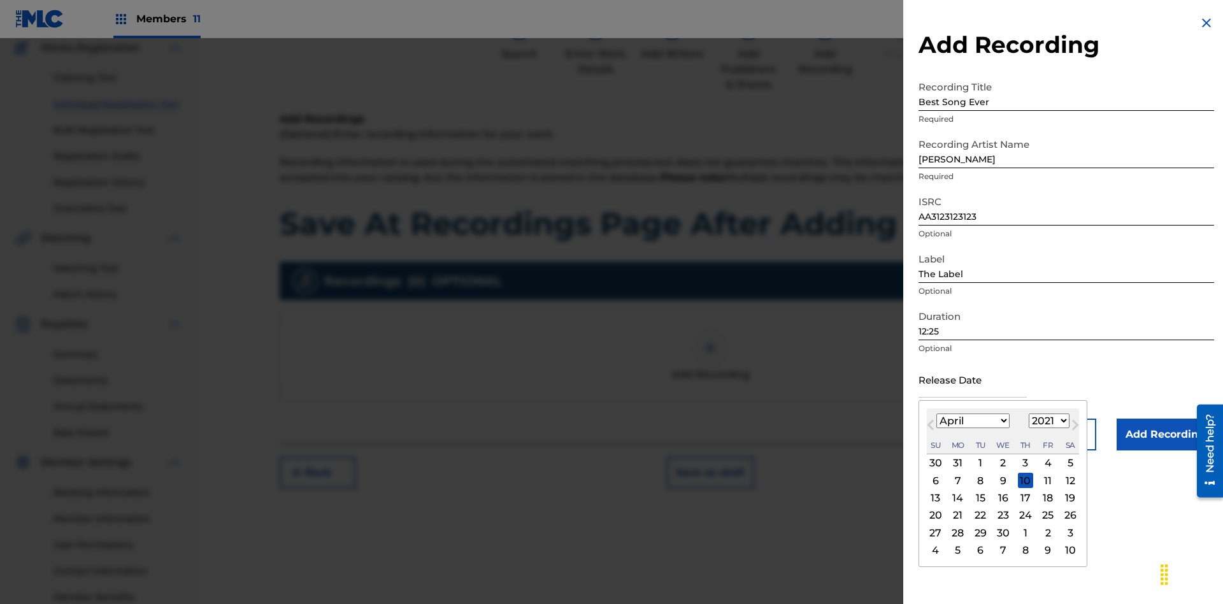
click at [1047, 421] on select "1900 1901 1902 1903 1904 1905 1906 1907 1908 1909 1910 1911 1912 1913 1914 1915…" at bounding box center [1048, 420] width 41 height 15
click at [1165, 434] on input "Add Recording" at bounding box center [1164, 434] width 97 height 32
click at [709, 457] on button "Save as draft" at bounding box center [710, 473] width 87 height 32
